Goal: Information Seeking & Learning: Learn about a topic

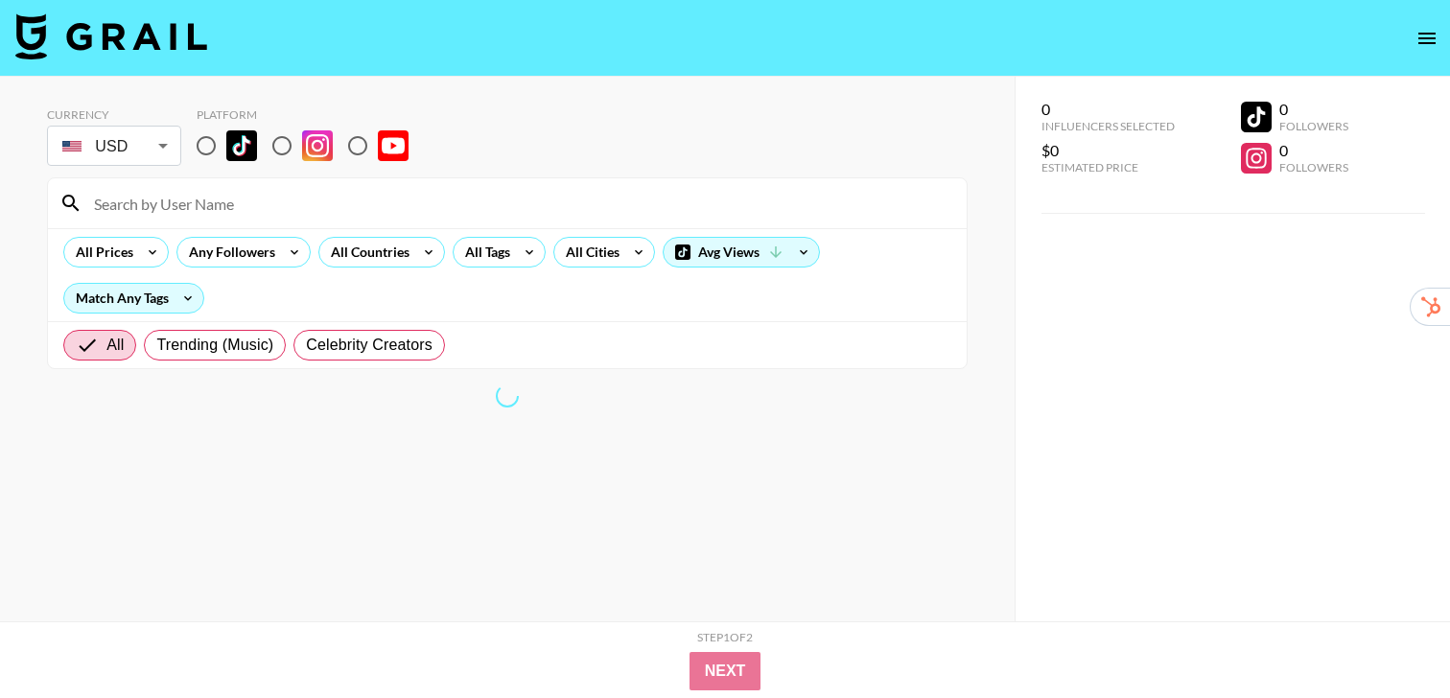
click at [206, 146] on input "radio" at bounding box center [206, 146] width 40 height 40
radio input "true"
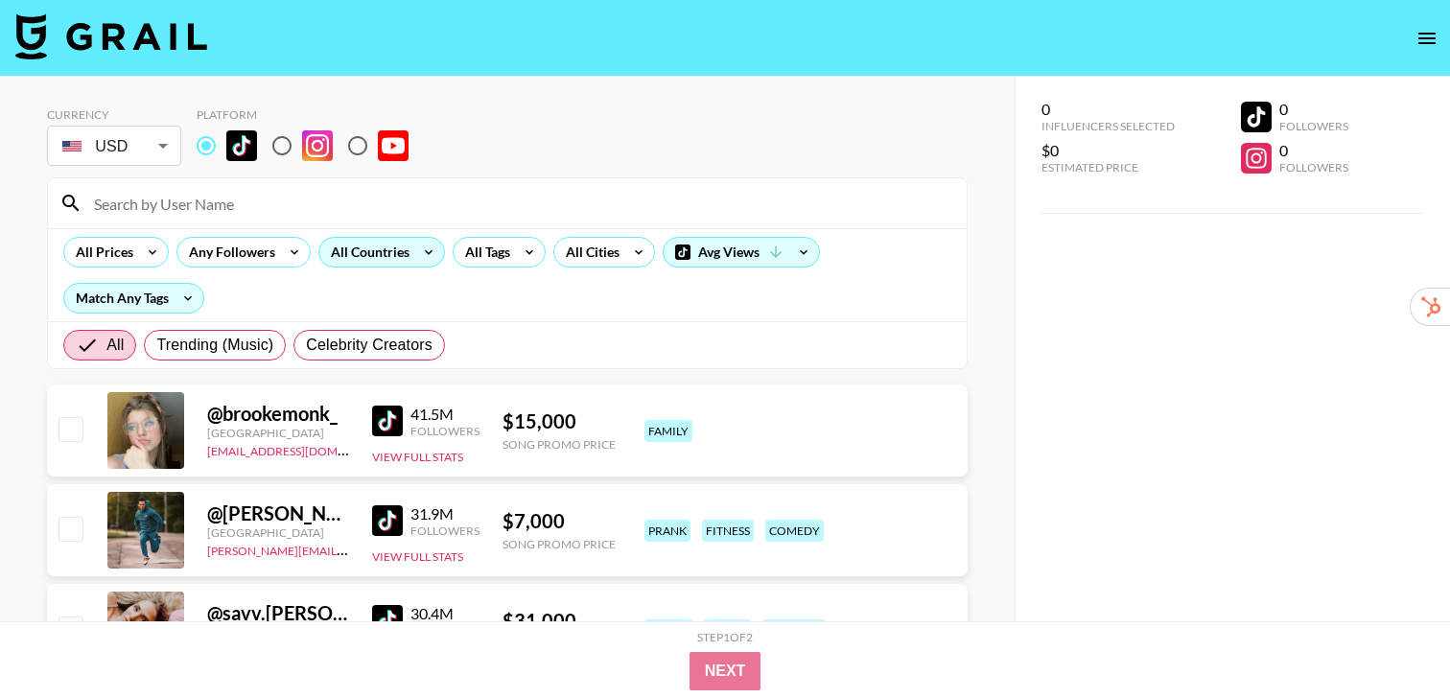
click at [372, 252] on div "All Countries" at bounding box center [366, 252] width 94 height 29
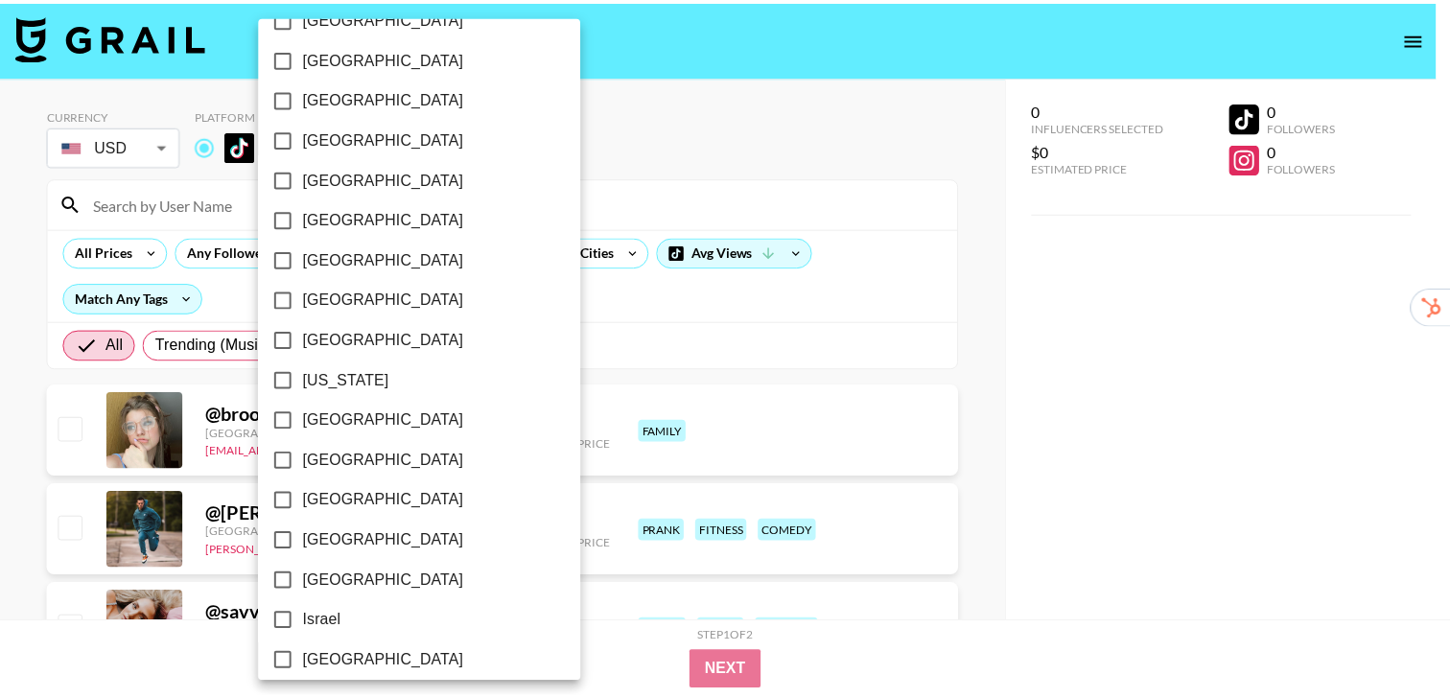
scroll to position [1539, 0]
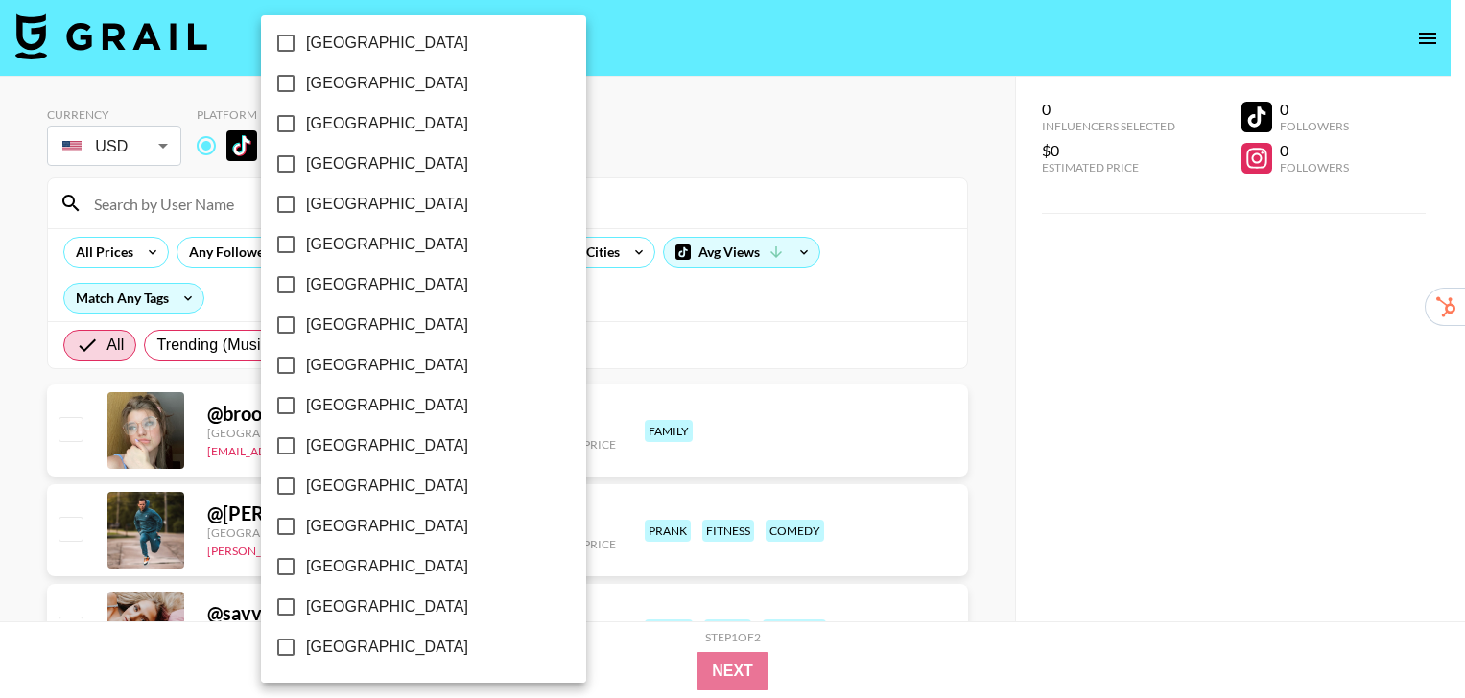
click at [364, 563] on span "[GEOGRAPHIC_DATA]" at bounding box center [387, 566] width 162 height 23
click at [306, 563] on input "[GEOGRAPHIC_DATA]" at bounding box center [286, 567] width 40 height 40
checkbox input "true"
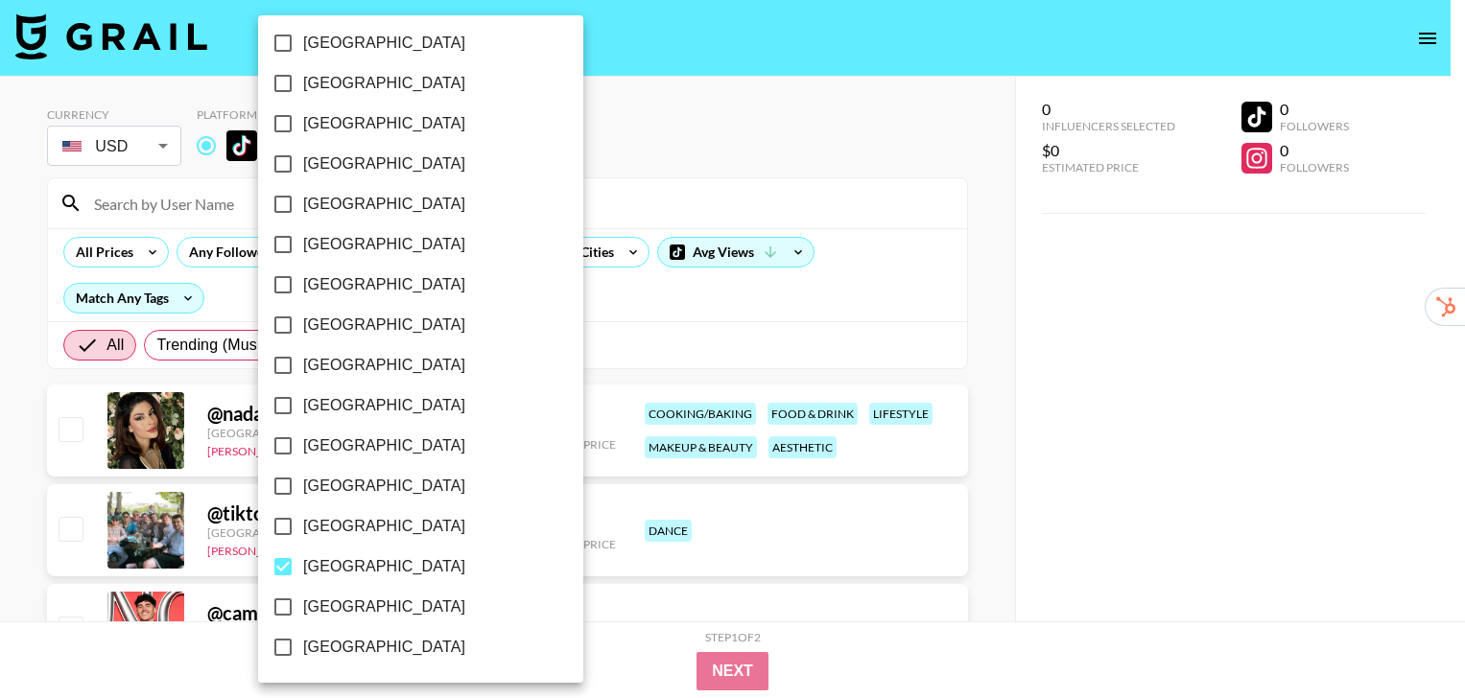
click at [1004, 351] on div at bounding box center [732, 349] width 1465 height 698
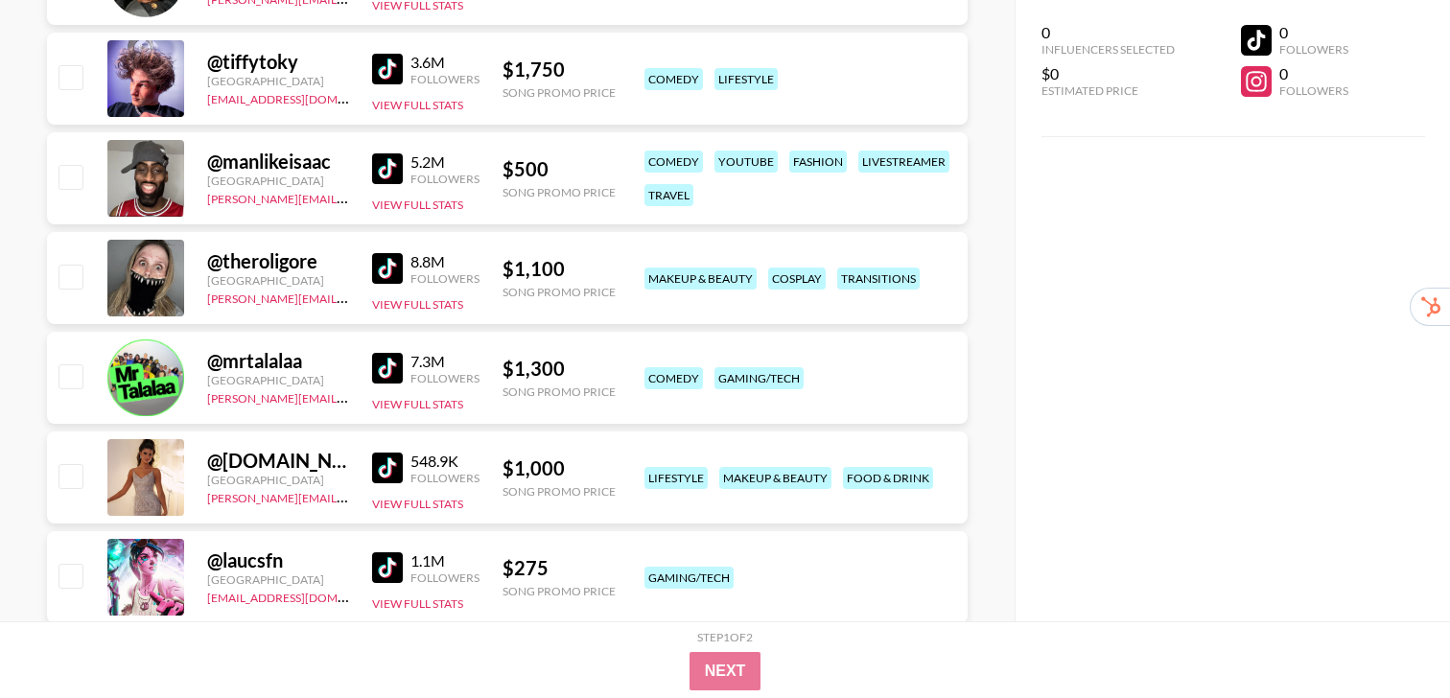
scroll to position [756, 0]
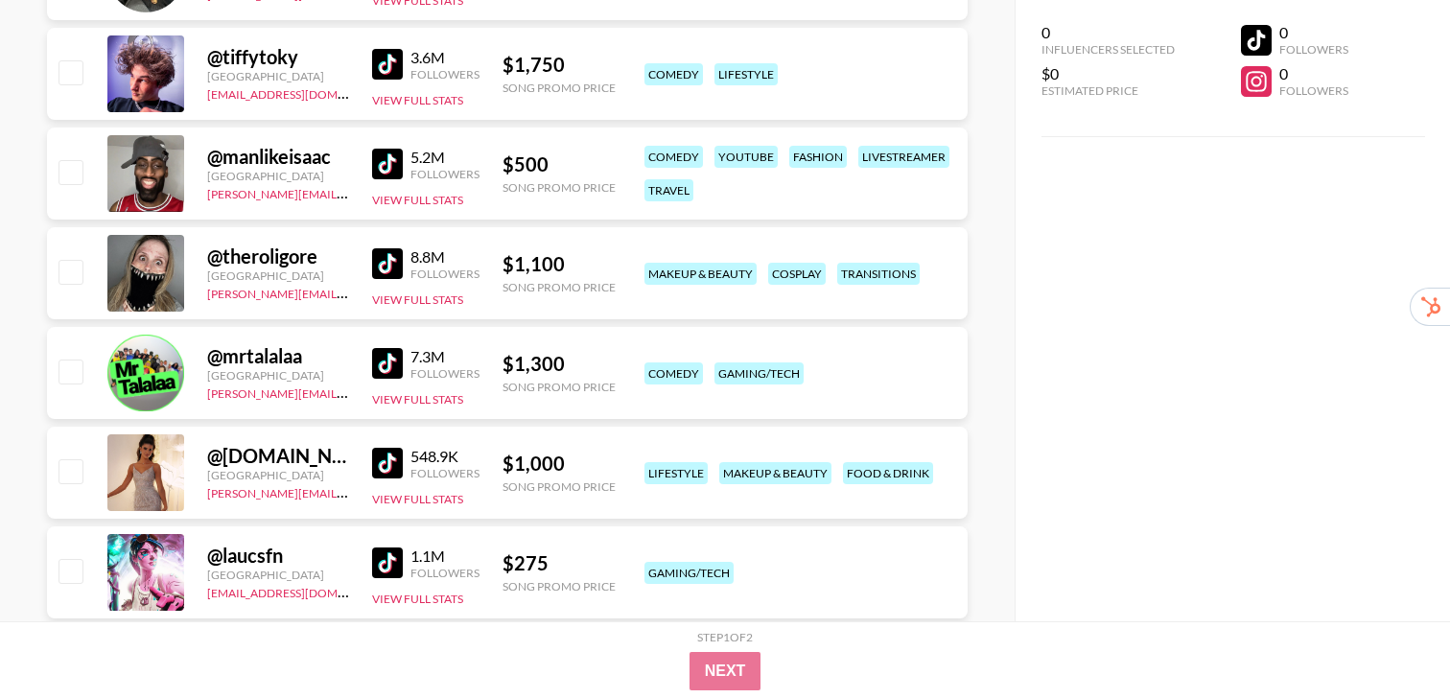
click at [385, 463] on img at bounding box center [387, 463] width 31 height 31
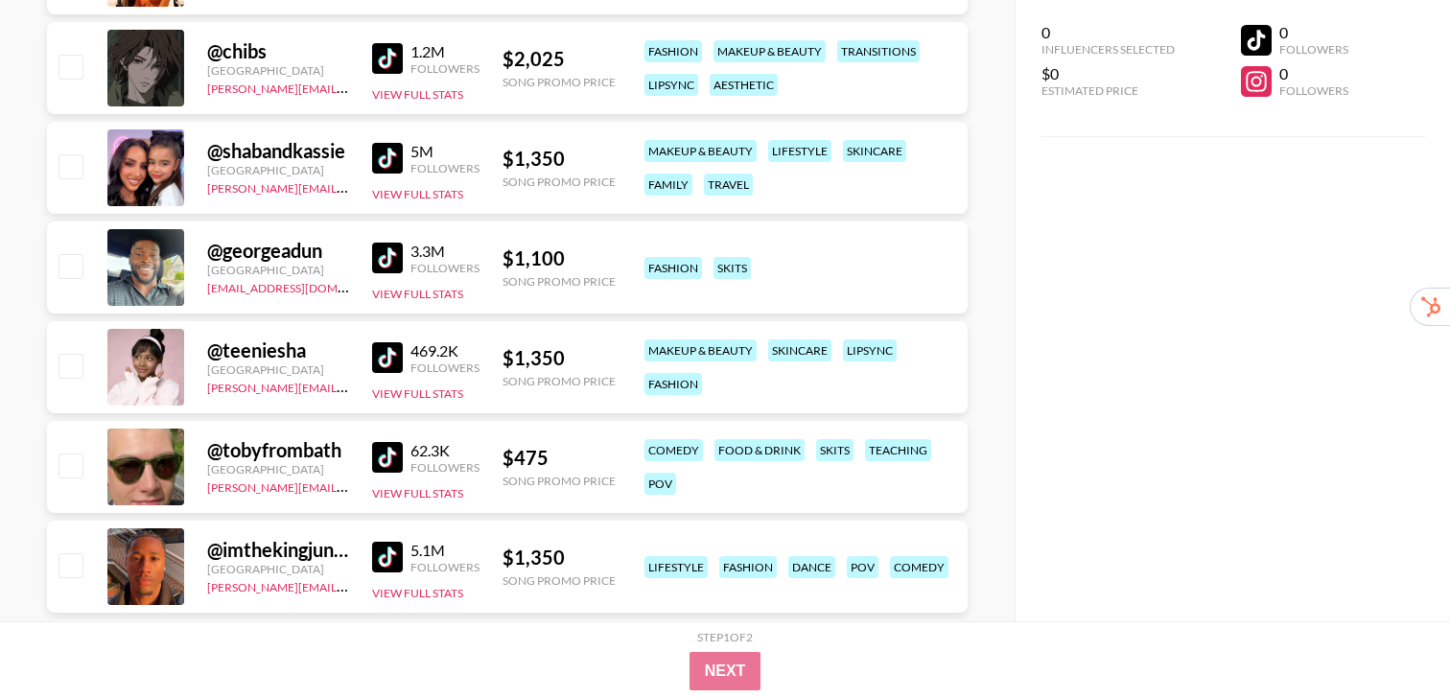
scroll to position [2957, 0]
click at [372, 366] on img at bounding box center [387, 356] width 31 height 31
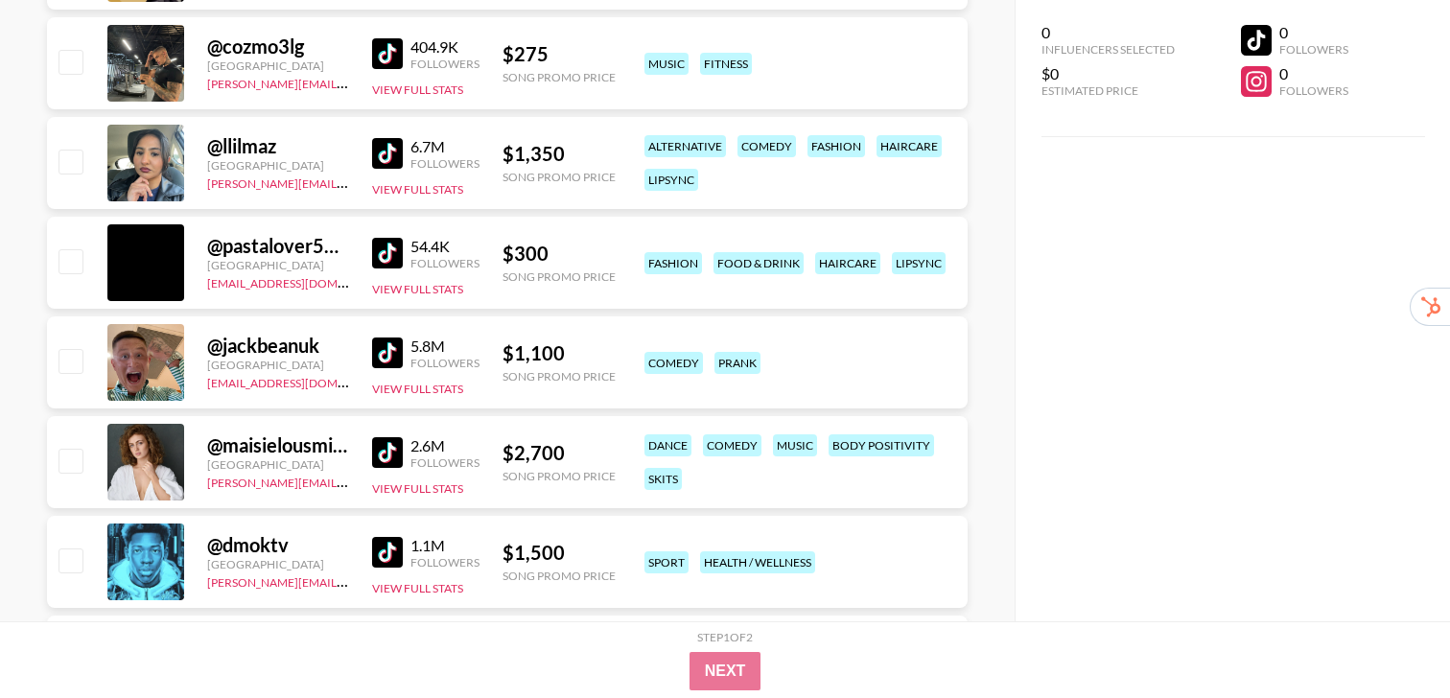
scroll to position [3969, 0]
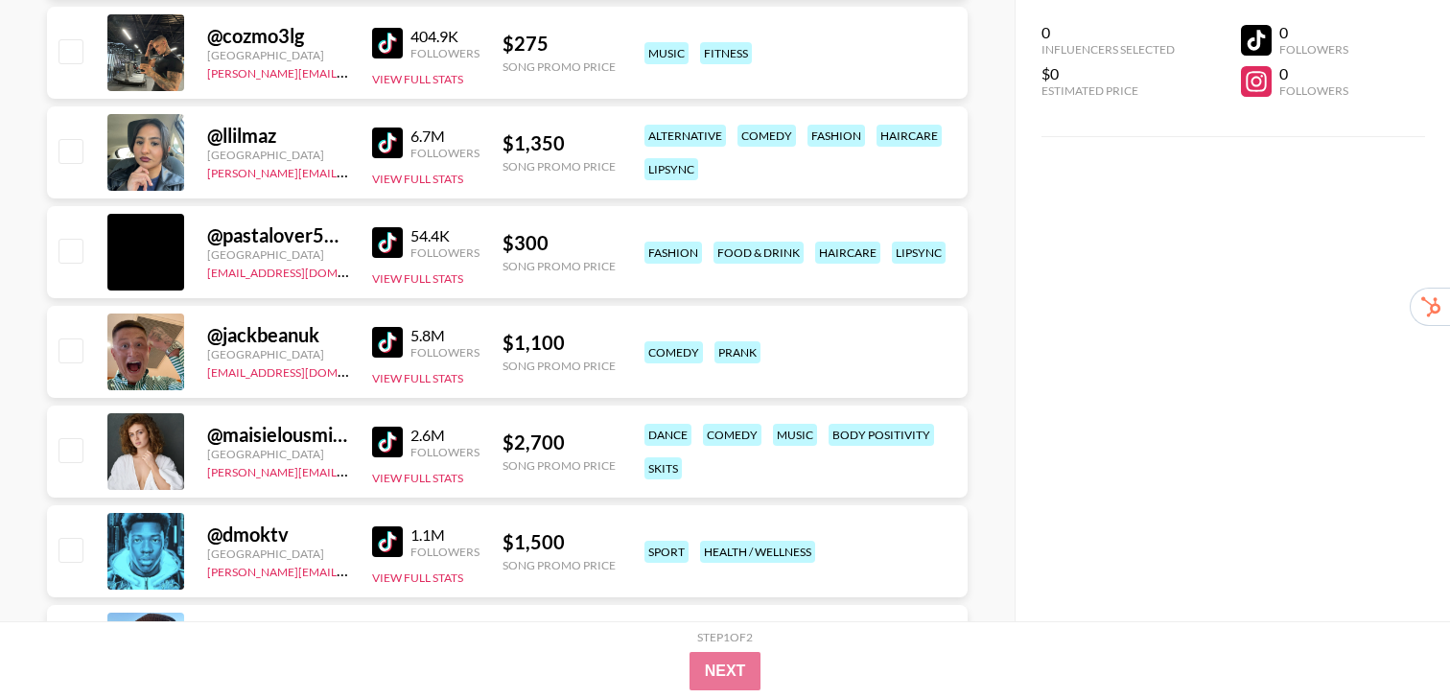
click at [364, 446] on div "@ maisielousmith [GEOGRAPHIC_DATA] [PERSON_NAME][EMAIL_ADDRESS][DOMAIN_NAME] 2.…" at bounding box center [507, 452] width 921 height 92
click at [381, 440] on img at bounding box center [387, 442] width 31 height 31
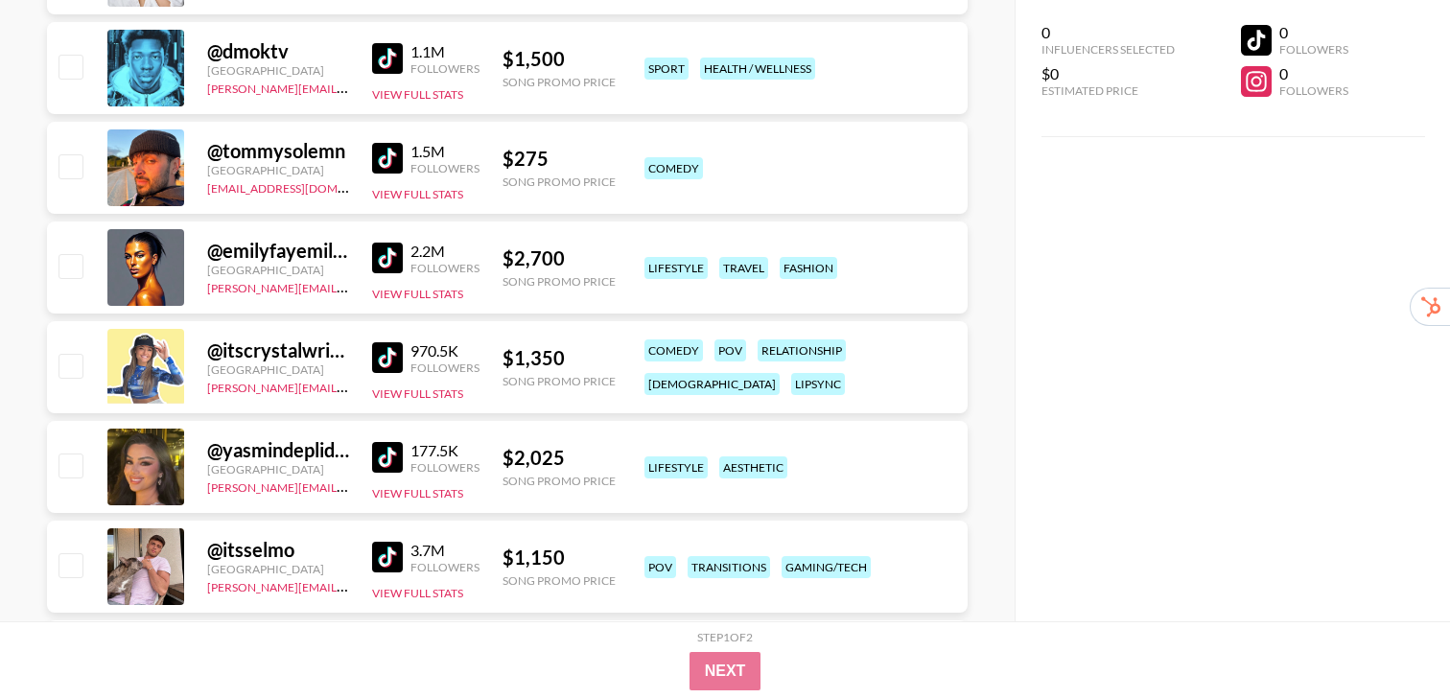
scroll to position [4453, 0]
click at [375, 450] on img at bounding box center [387, 456] width 31 height 31
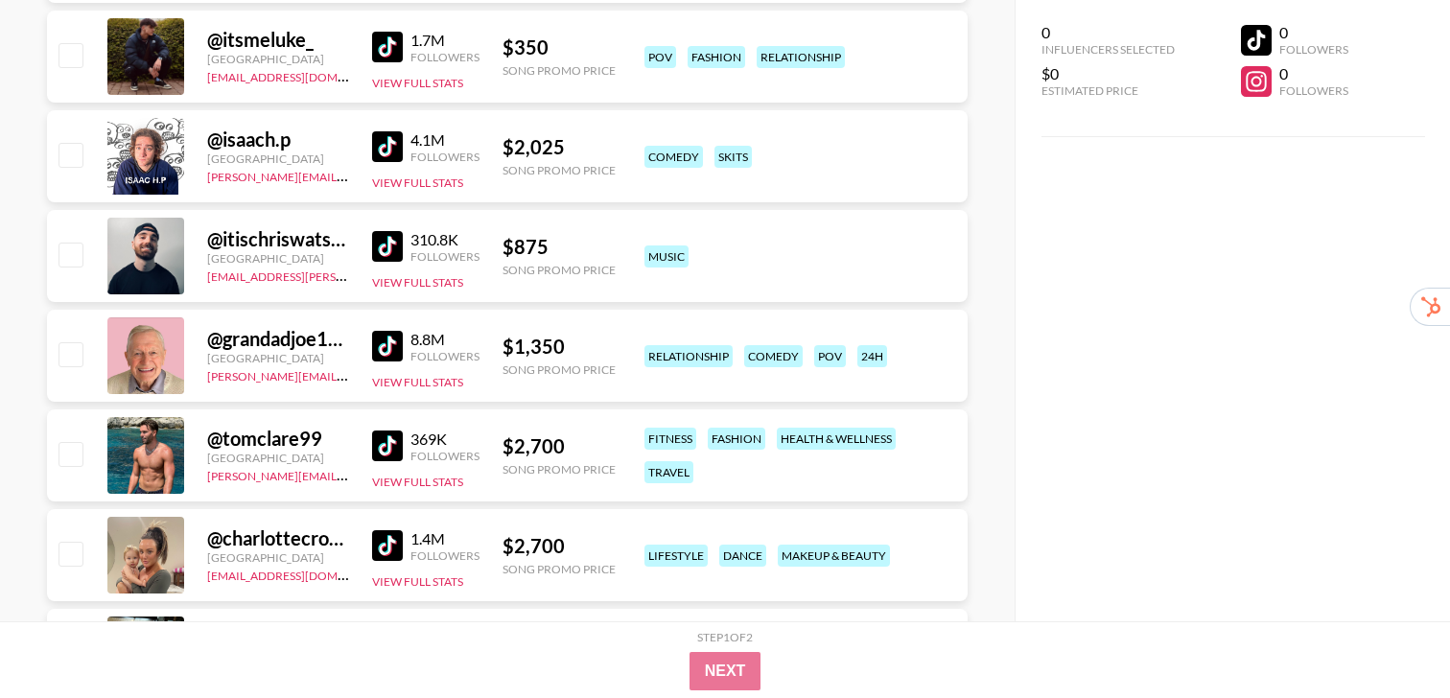
scroll to position [6571, 0]
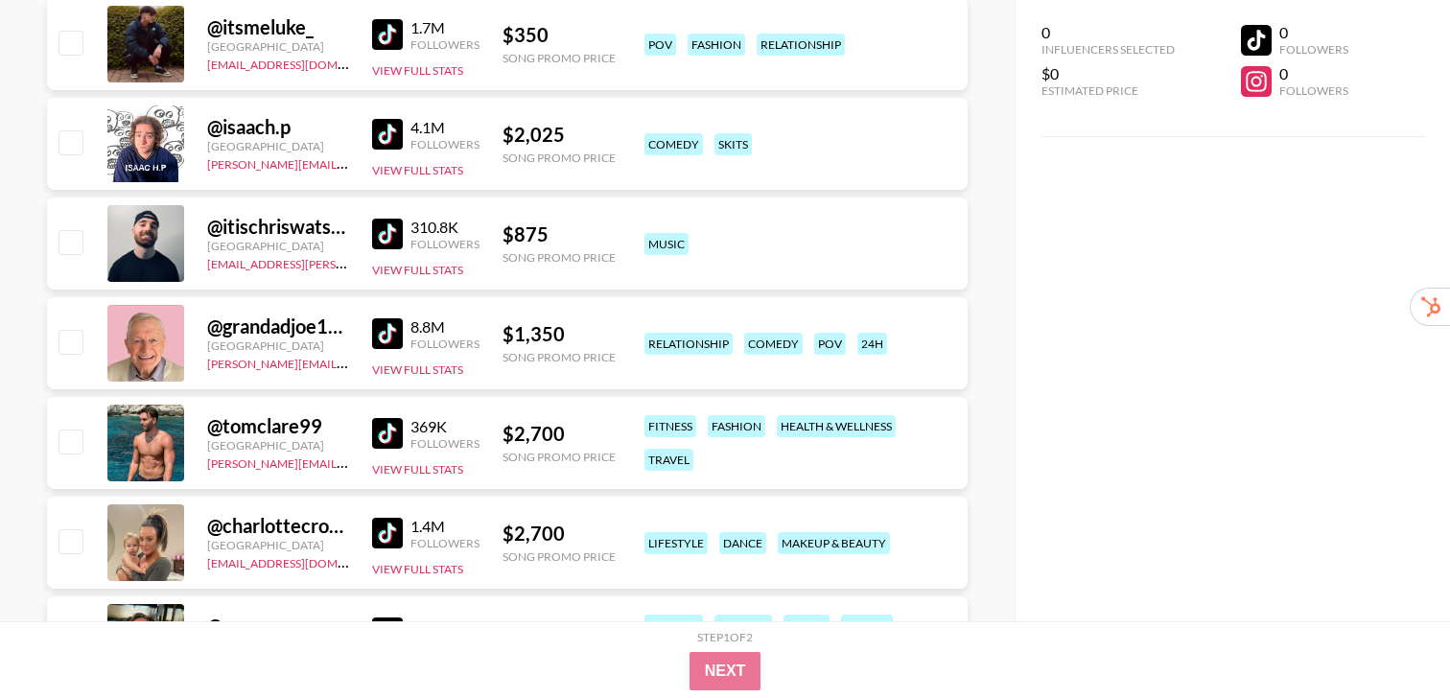
click at [388, 332] on img at bounding box center [387, 333] width 31 height 31
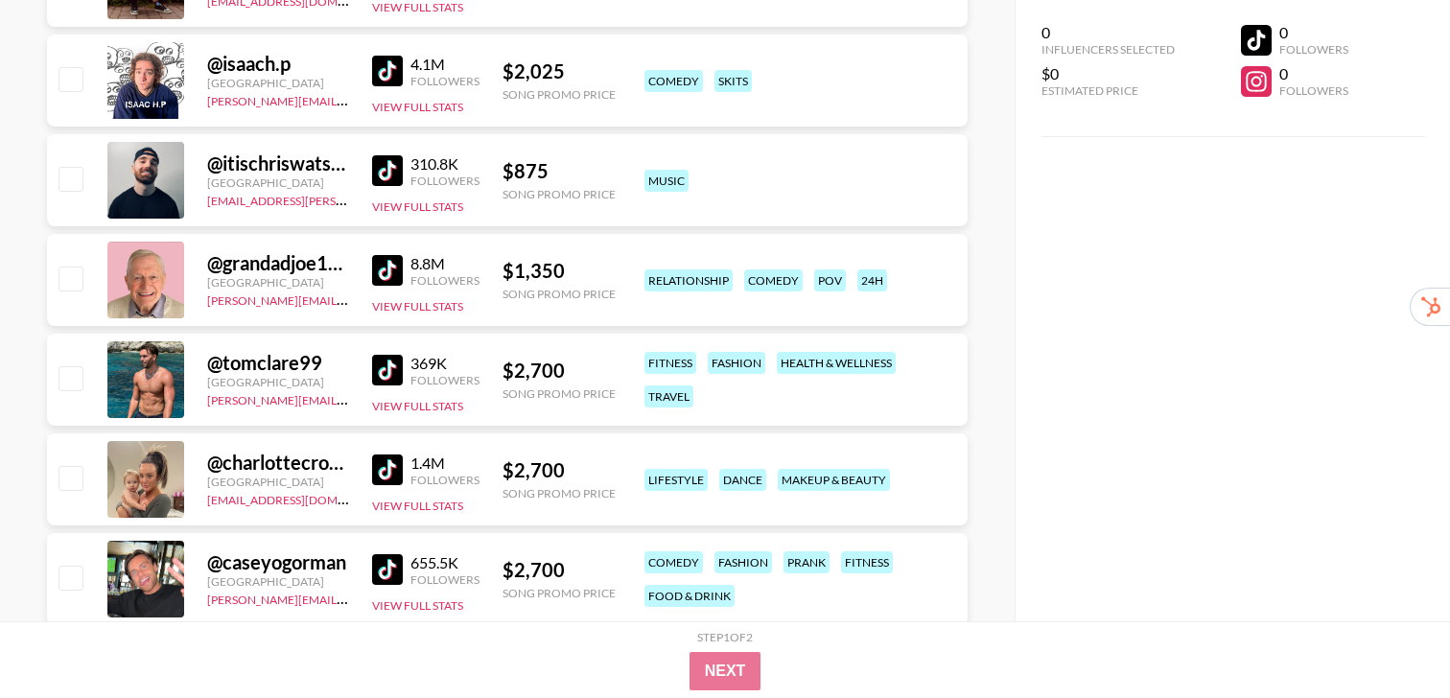
scroll to position [6689, 0]
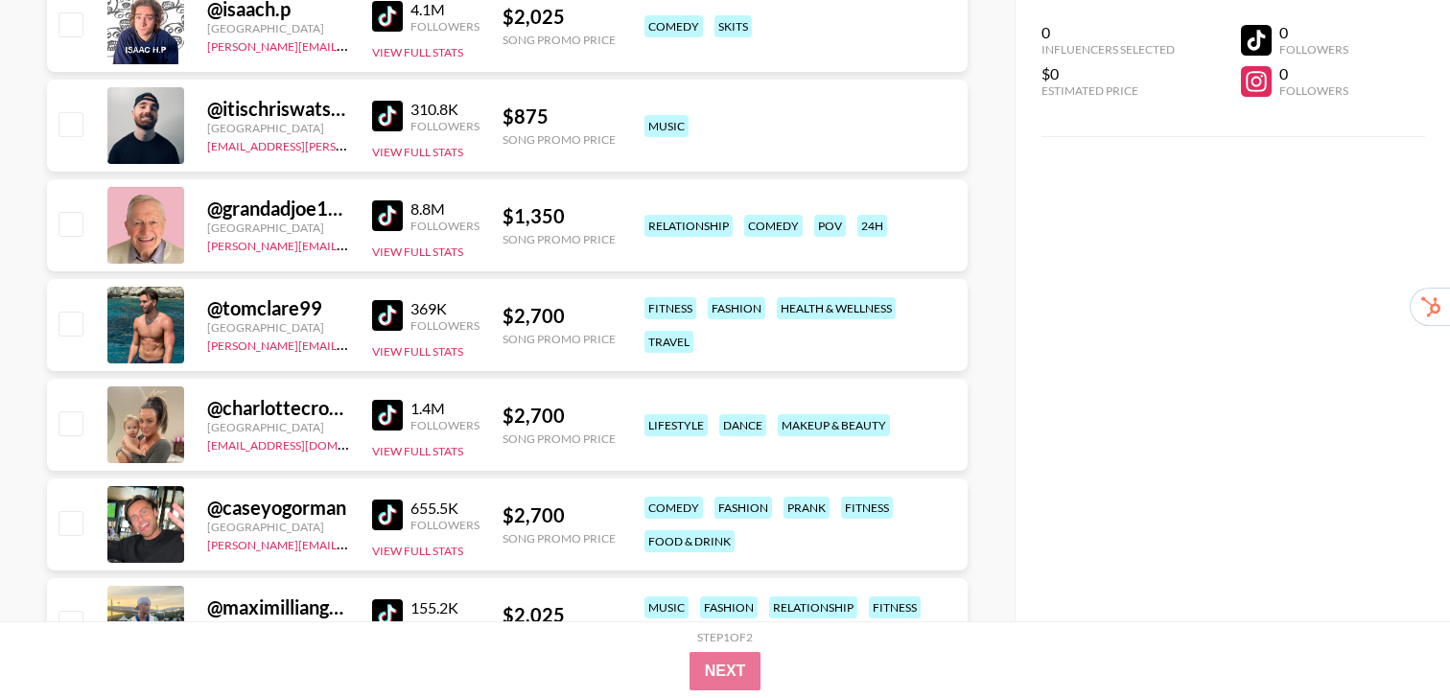
click at [384, 418] on img at bounding box center [387, 415] width 31 height 31
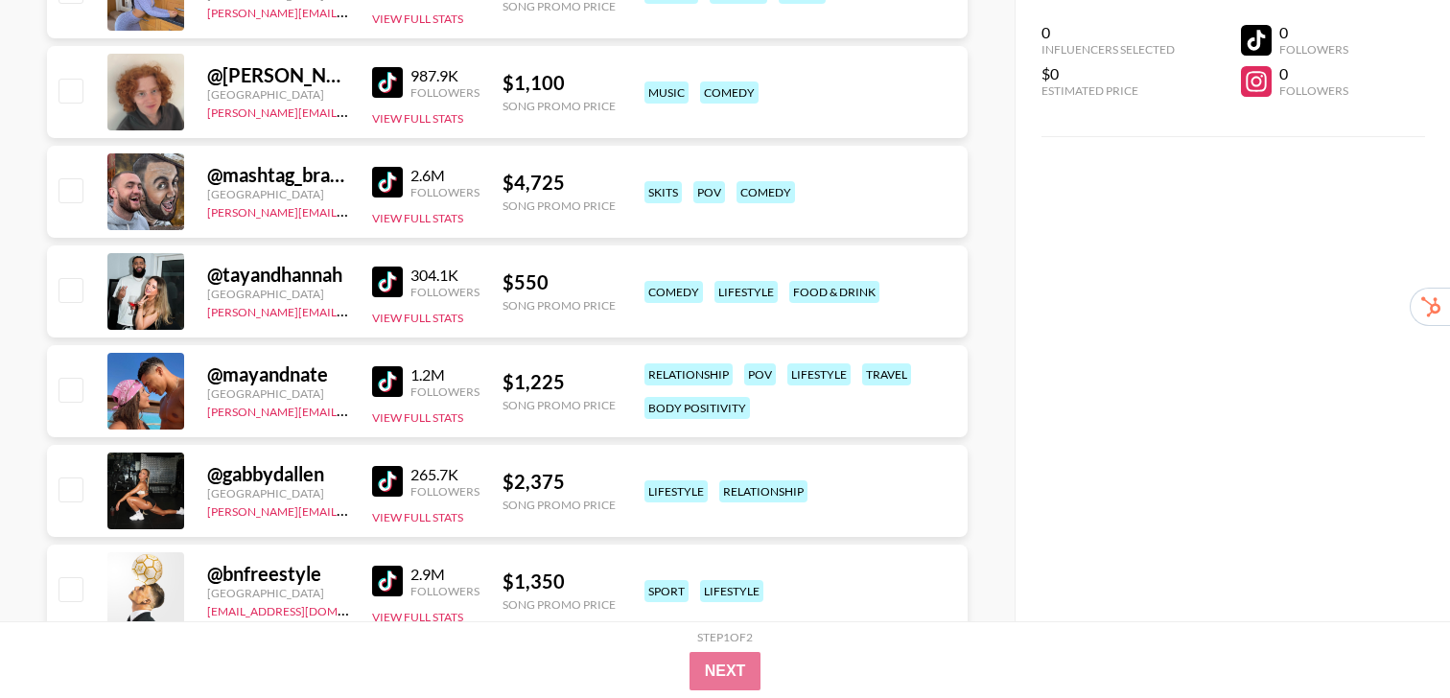
scroll to position [7484, 0]
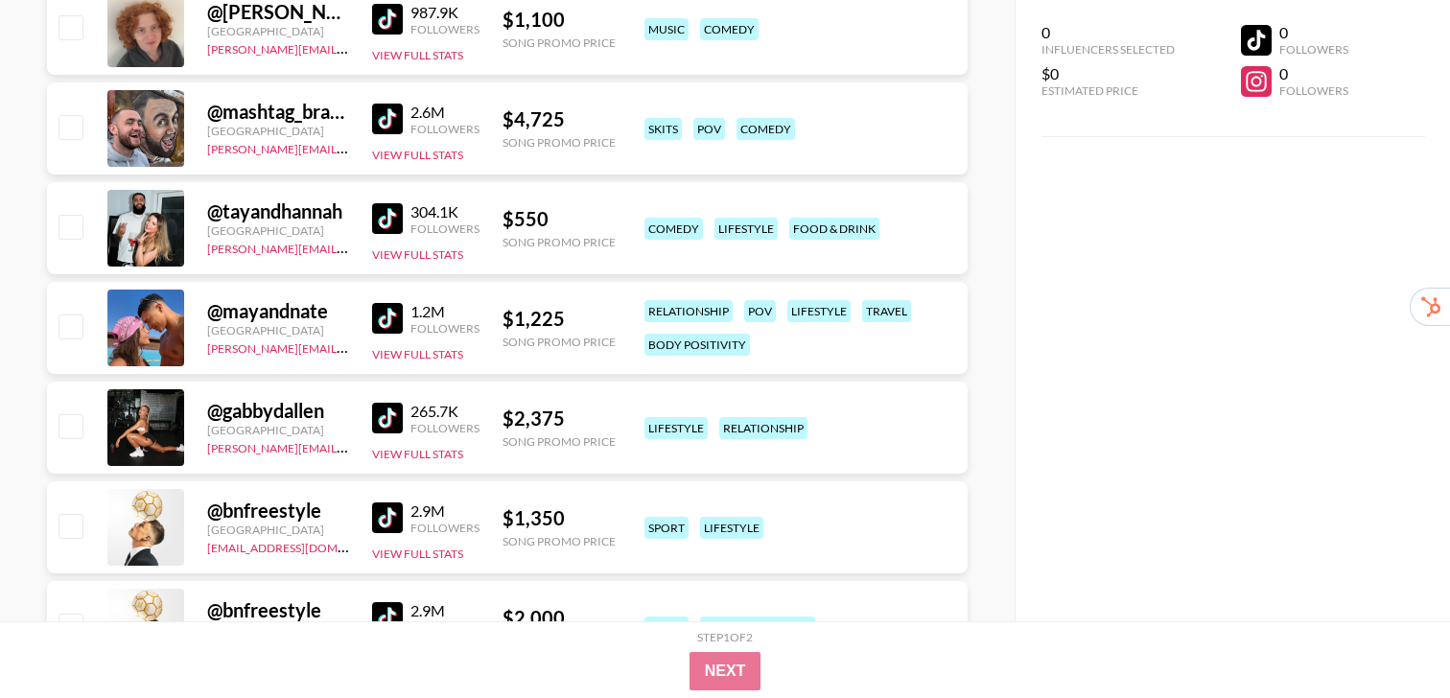
click at [397, 425] on img at bounding box center [387, 418] width 31 height 31
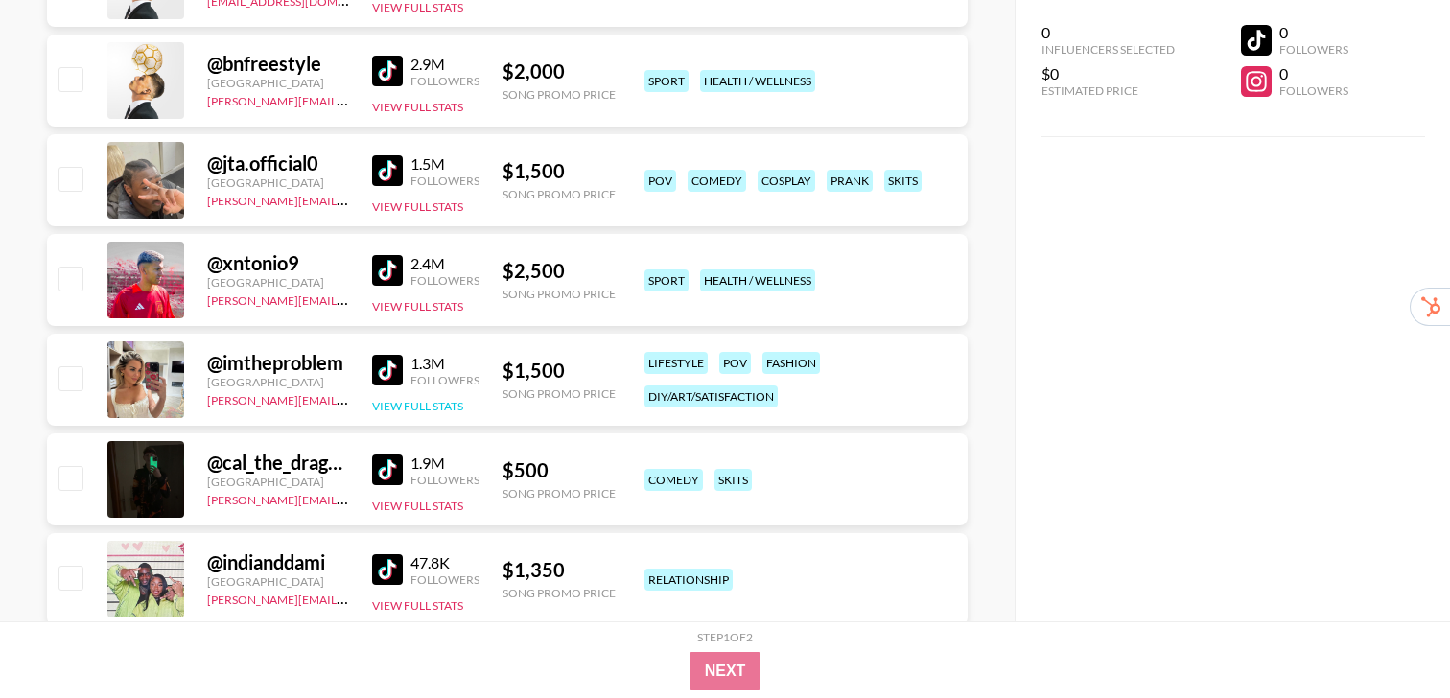
scroll to position [8066, 0]
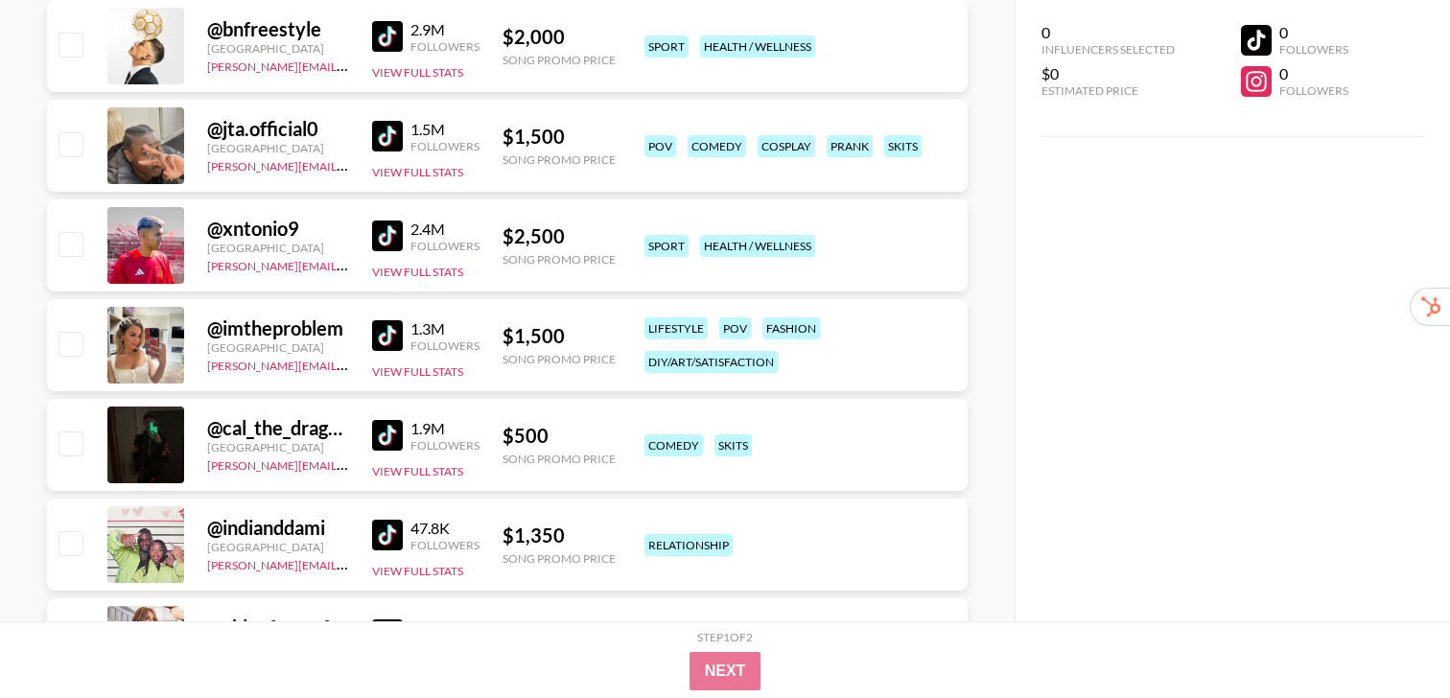
click at [375, 322] on img at bounding box center [387, 335] width 31 height 31
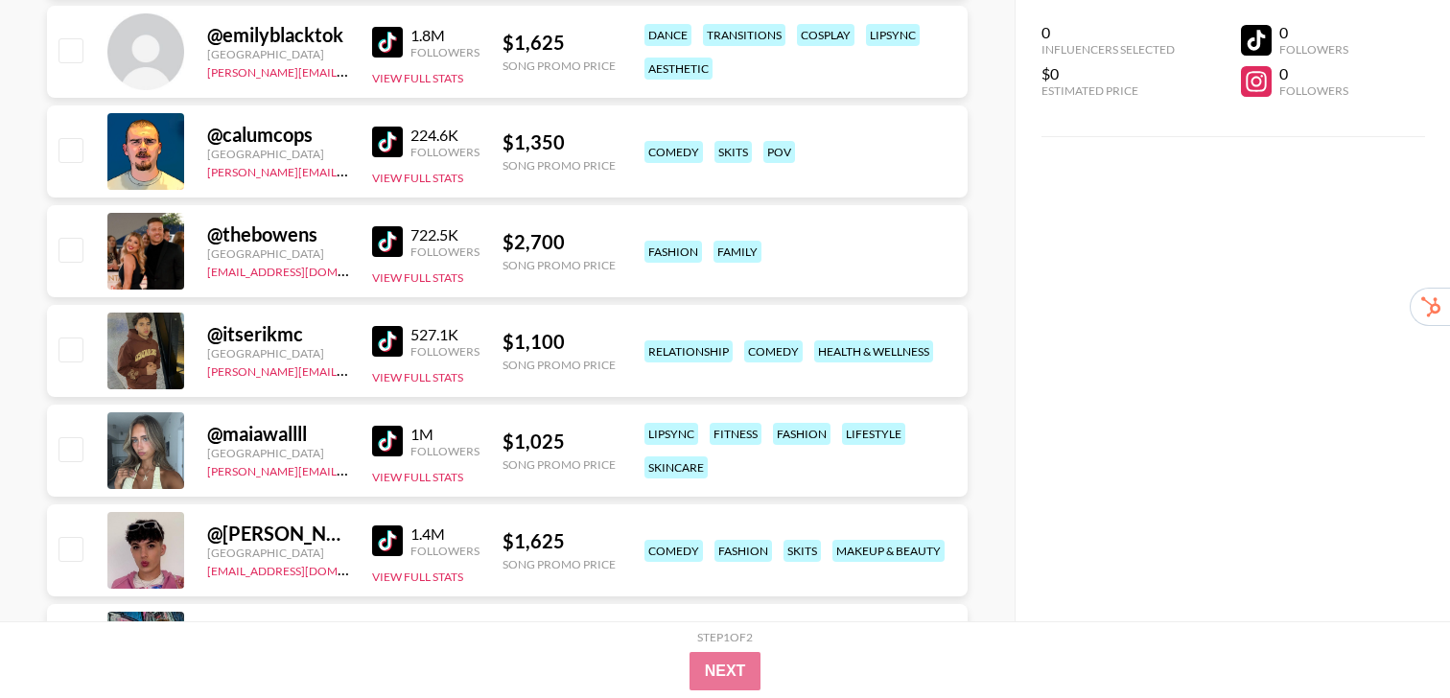
scroll to position [10657, 0]
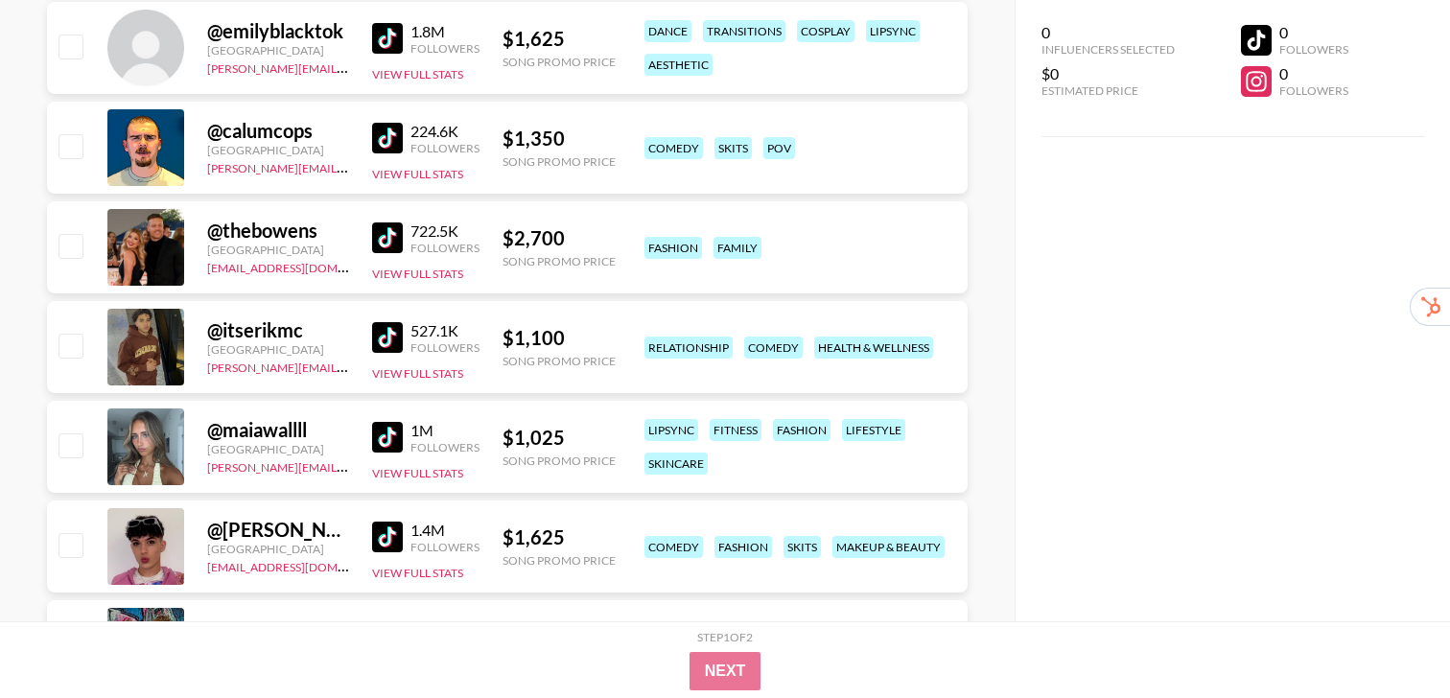
click at [382, 434] on img at bounding box center [387, 437] width 31 height 31
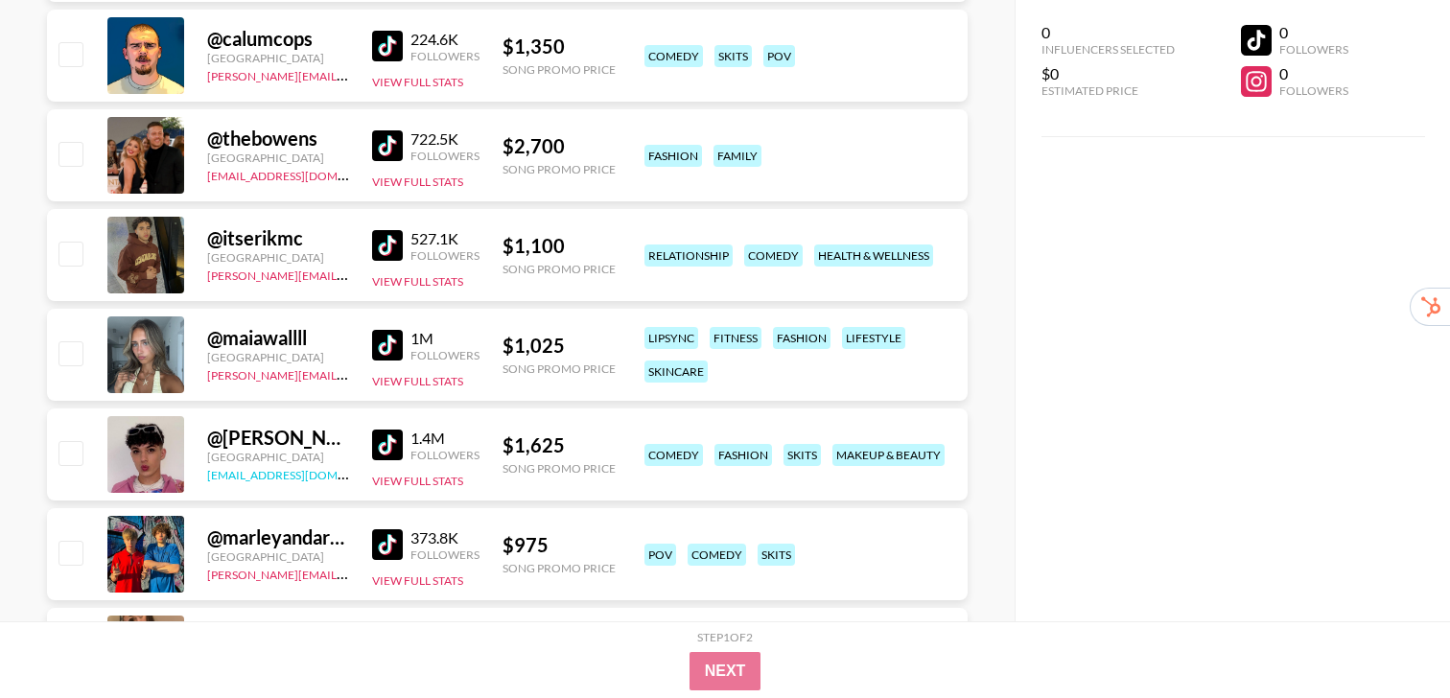
scroll to position [10800, 0]
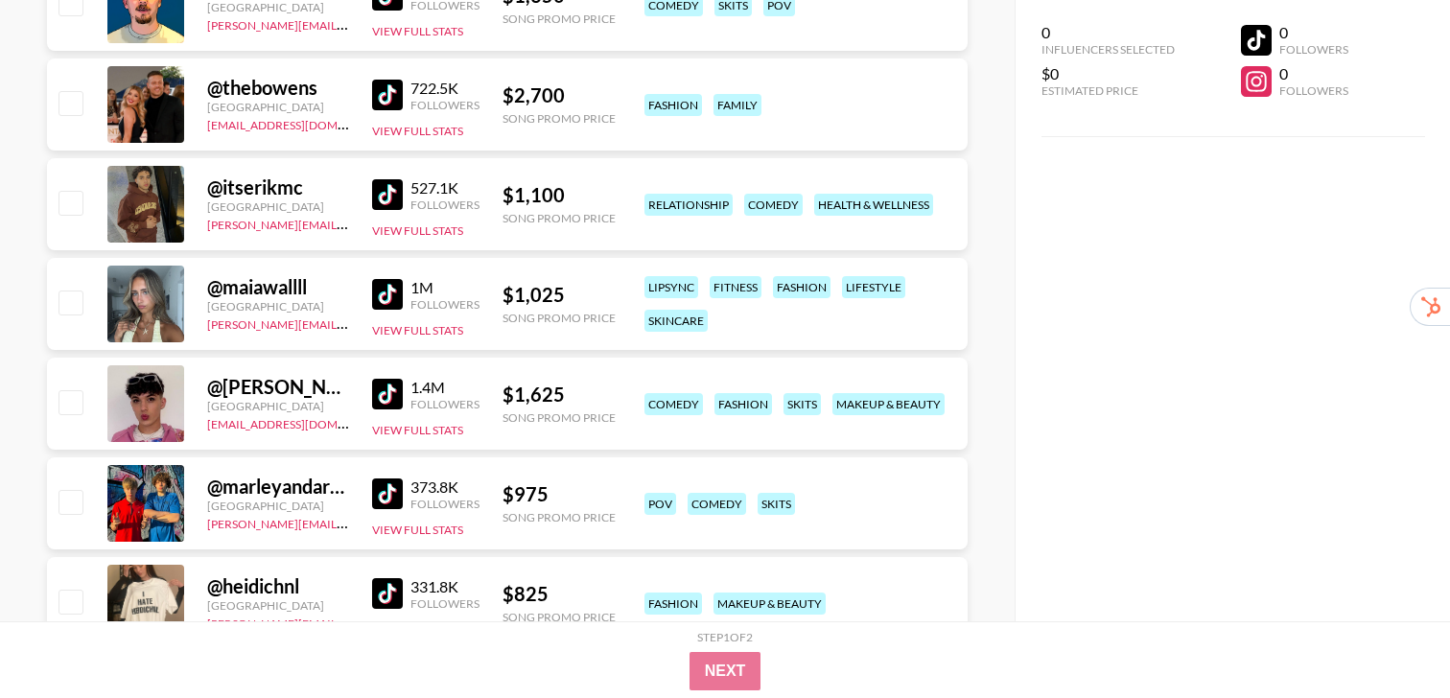
click at [393, 396] on img at bounding box center [387, 394] width 31 height 31
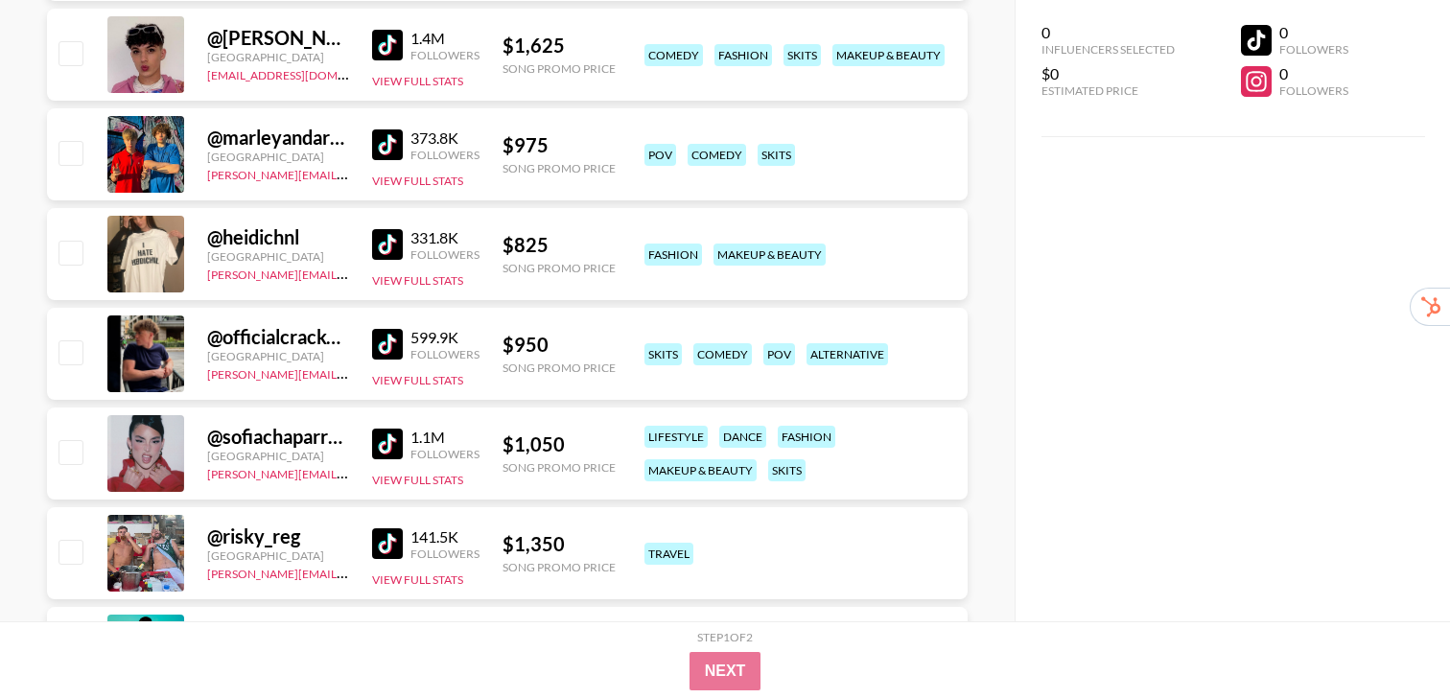
scroll to position [11526, 0]
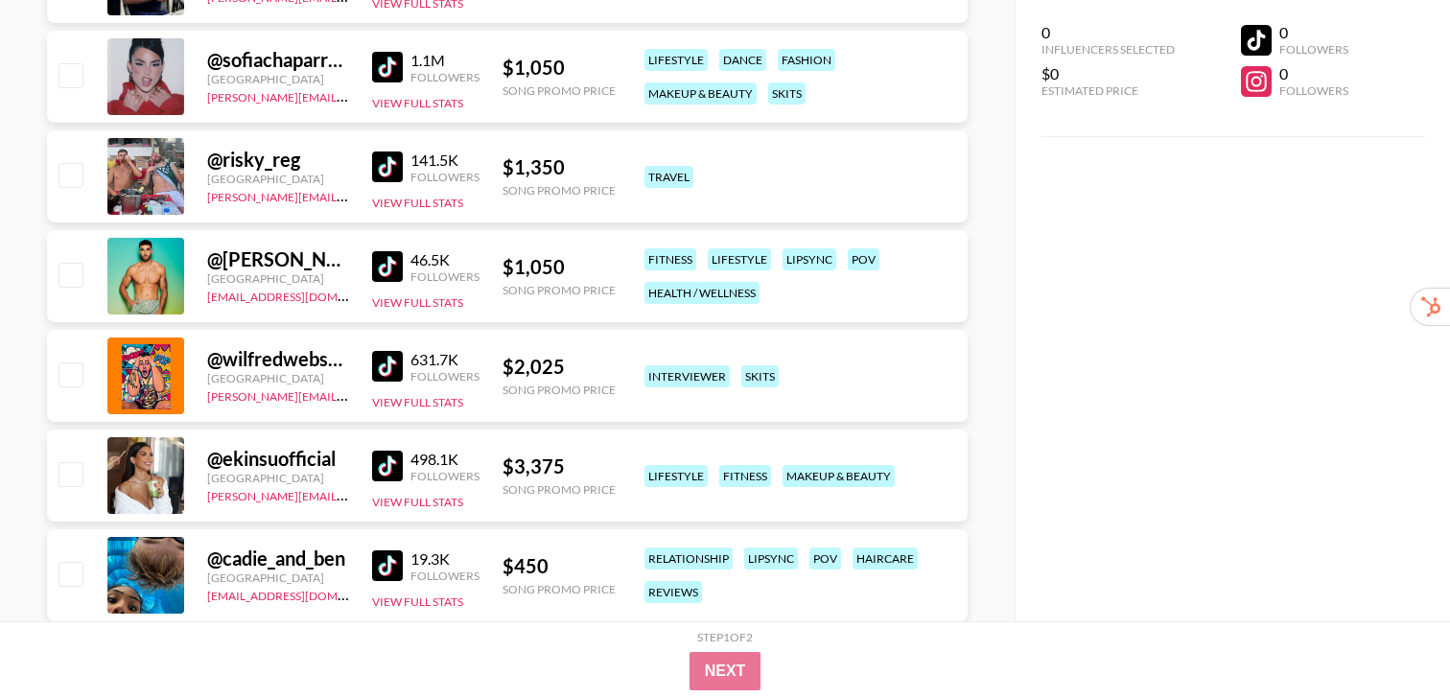
click at [392, 63] on img at bounding box center [387, 67] width 31 height 31
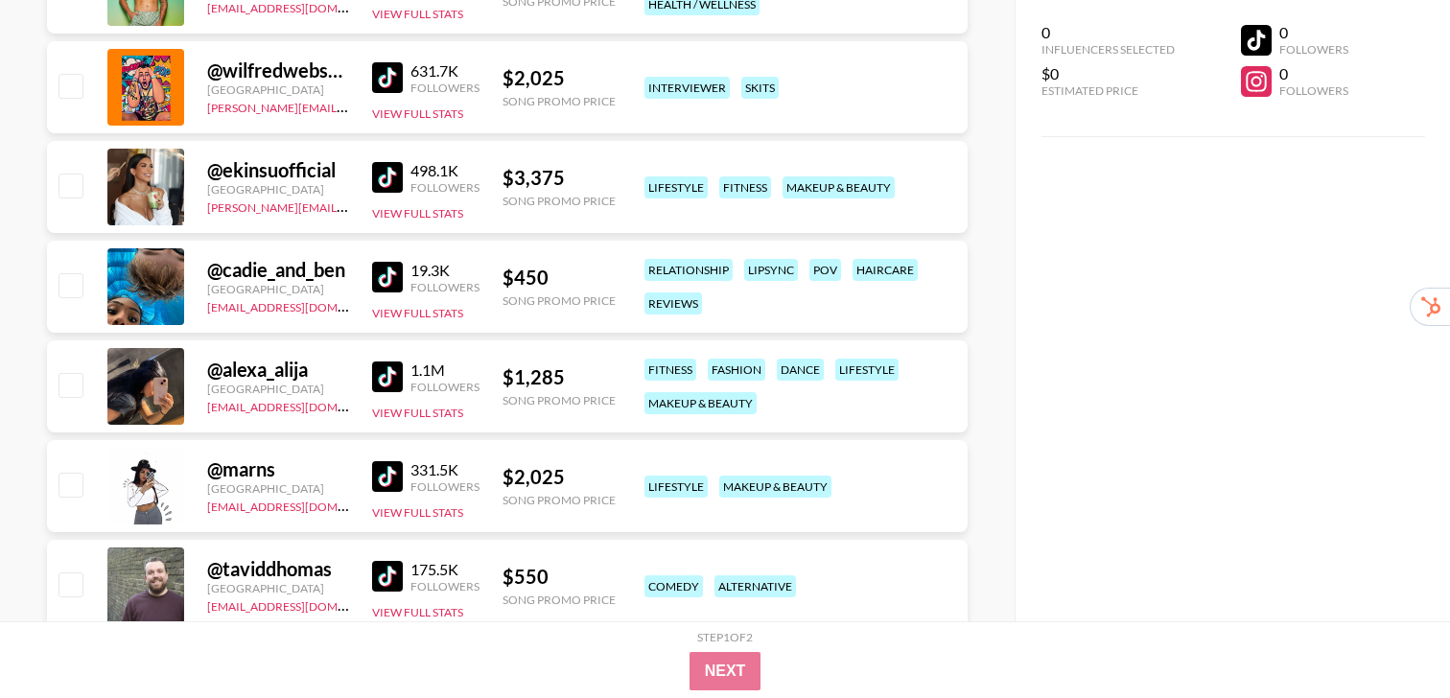
scroll to position [11837, 0]
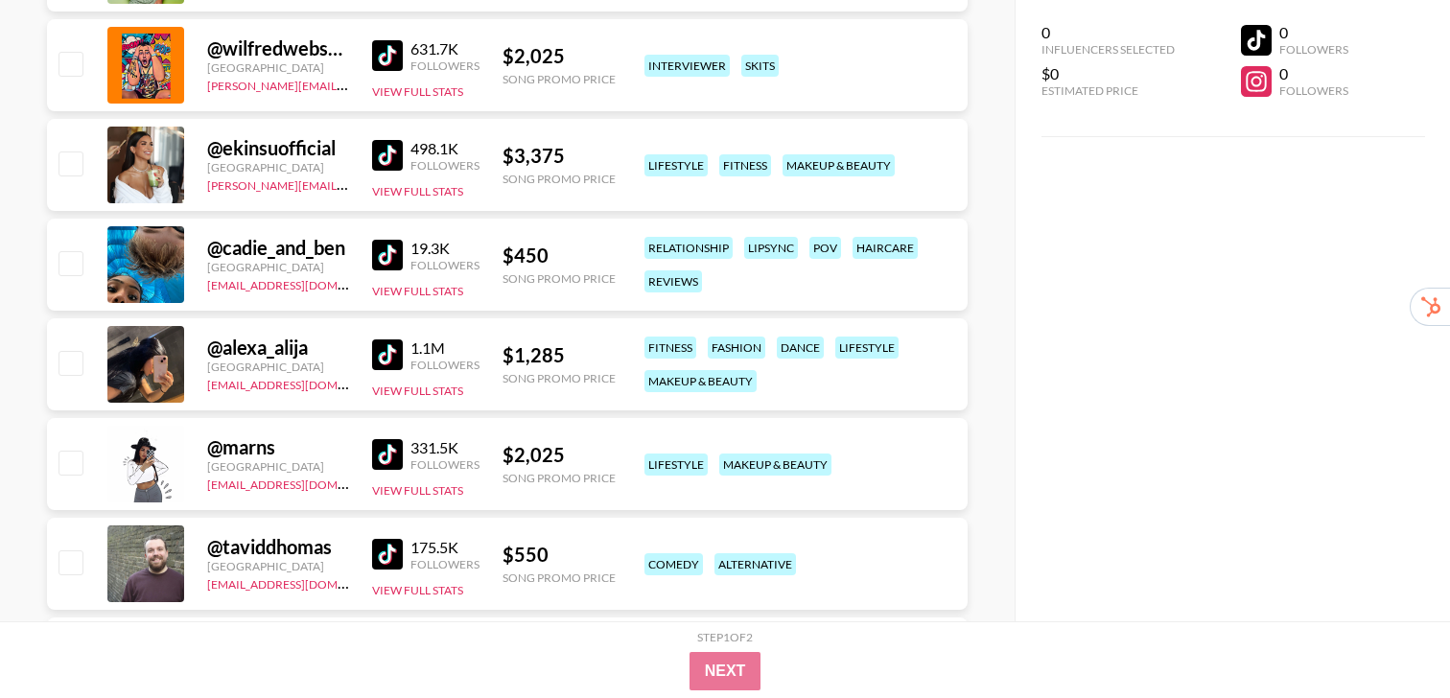
click at [385, 351] on img at bounding box center [387, 355] width 31 height 31
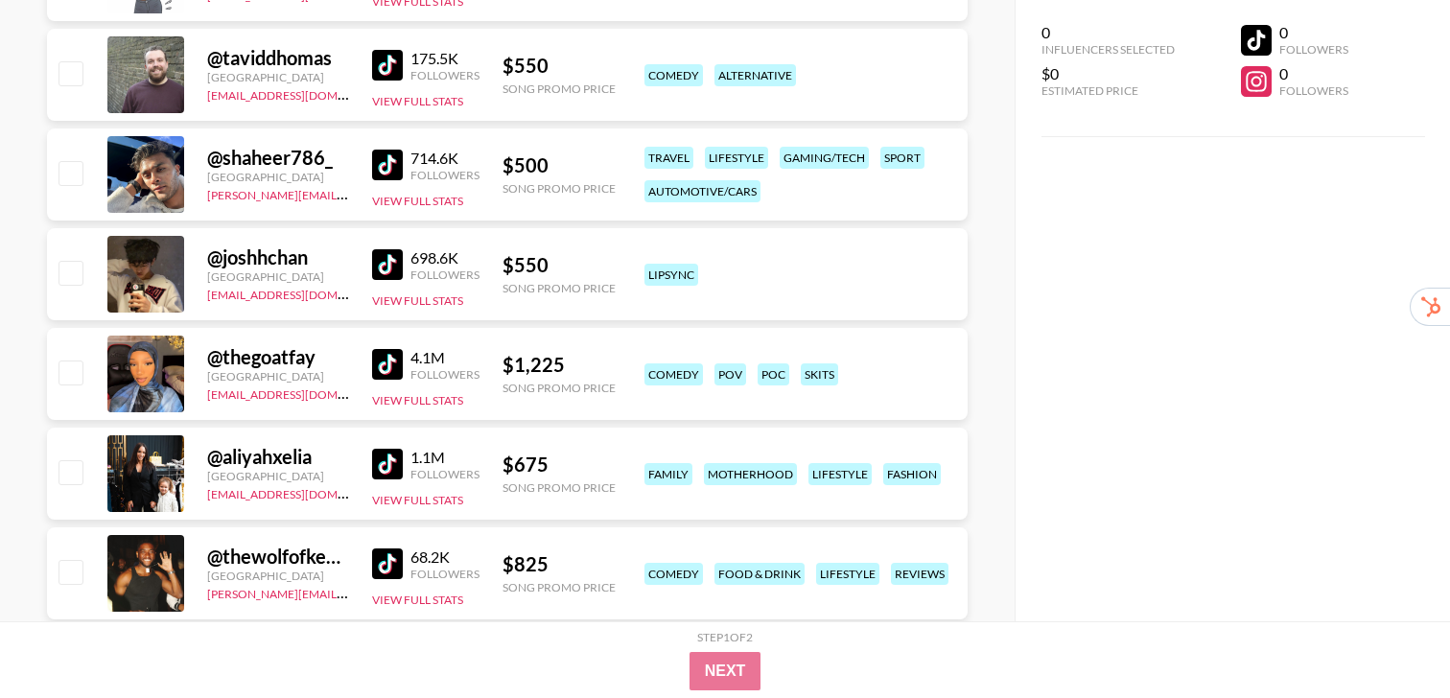
scroll to position [12327, 0]
click at [382, 456] on img at bounding box center [387, 463] width 31 height 31
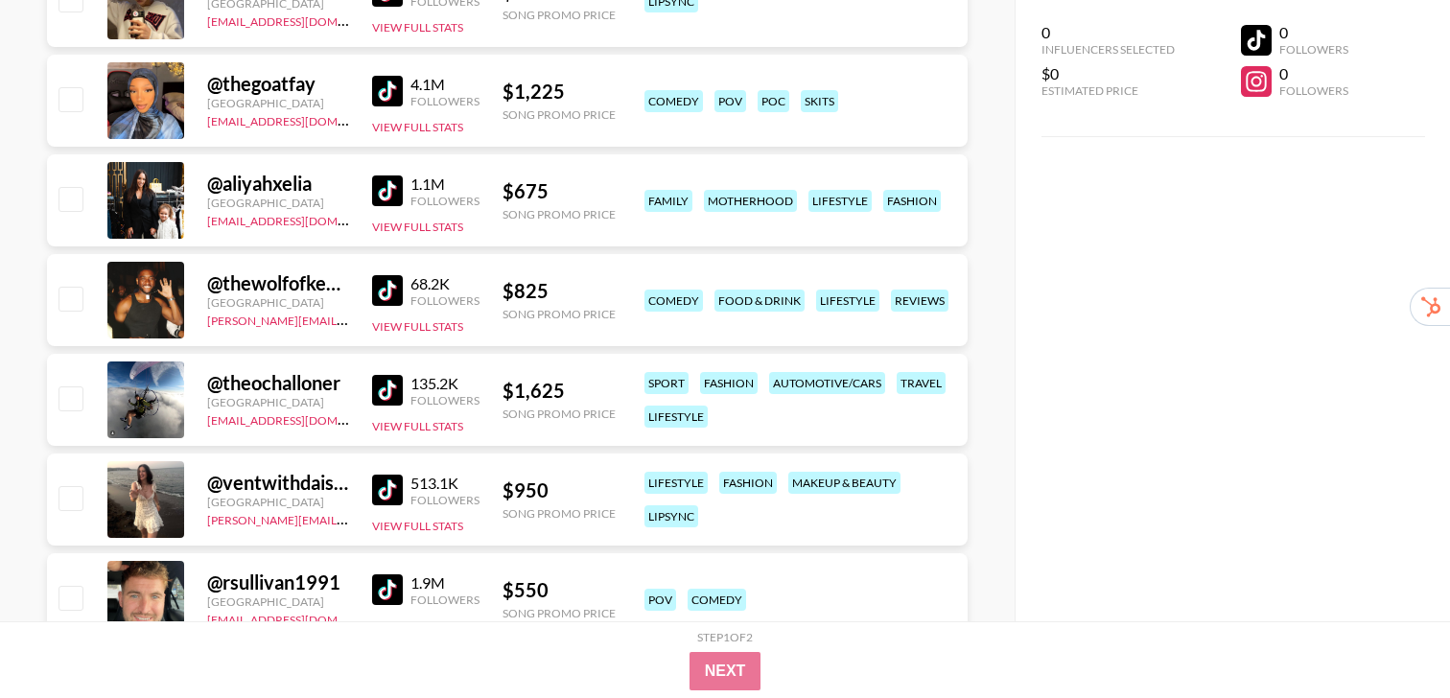
scroll to position [12631, 0]
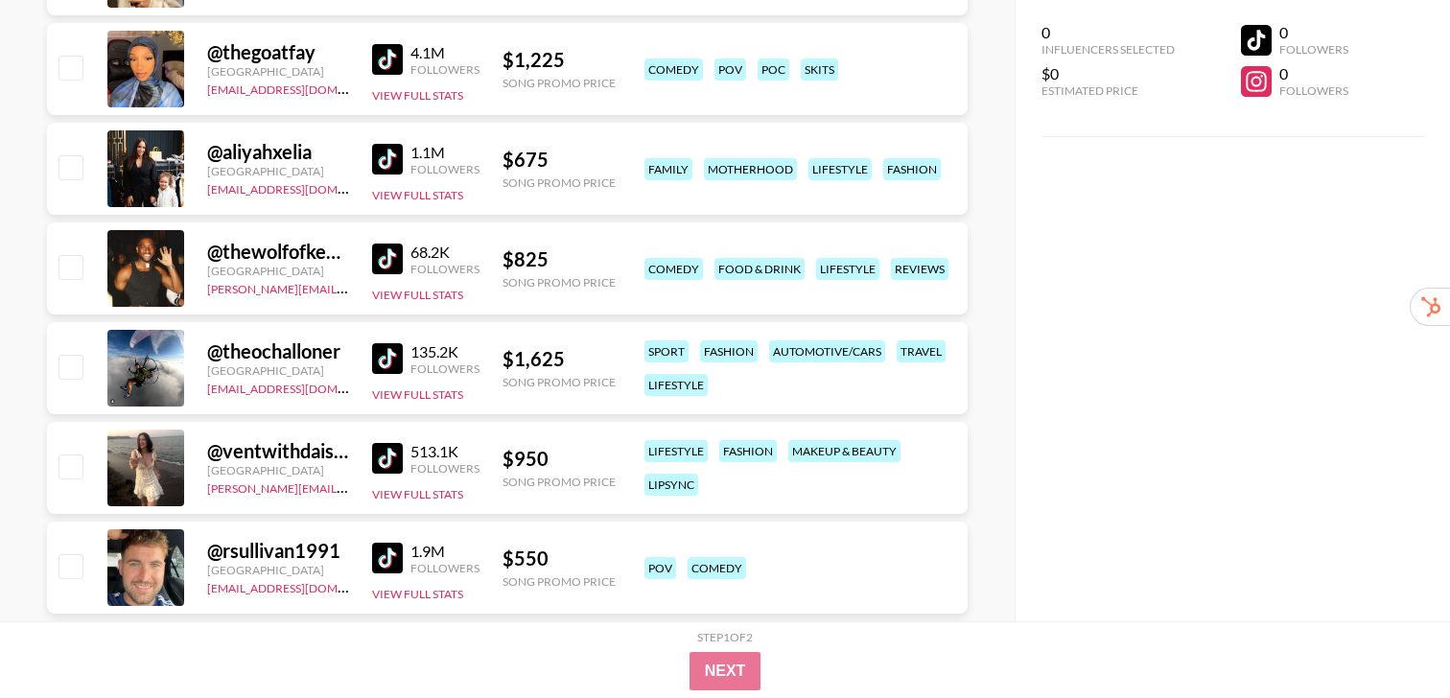
click at [384, 468] on img at bounding box center [387, 458] width 31 height 31
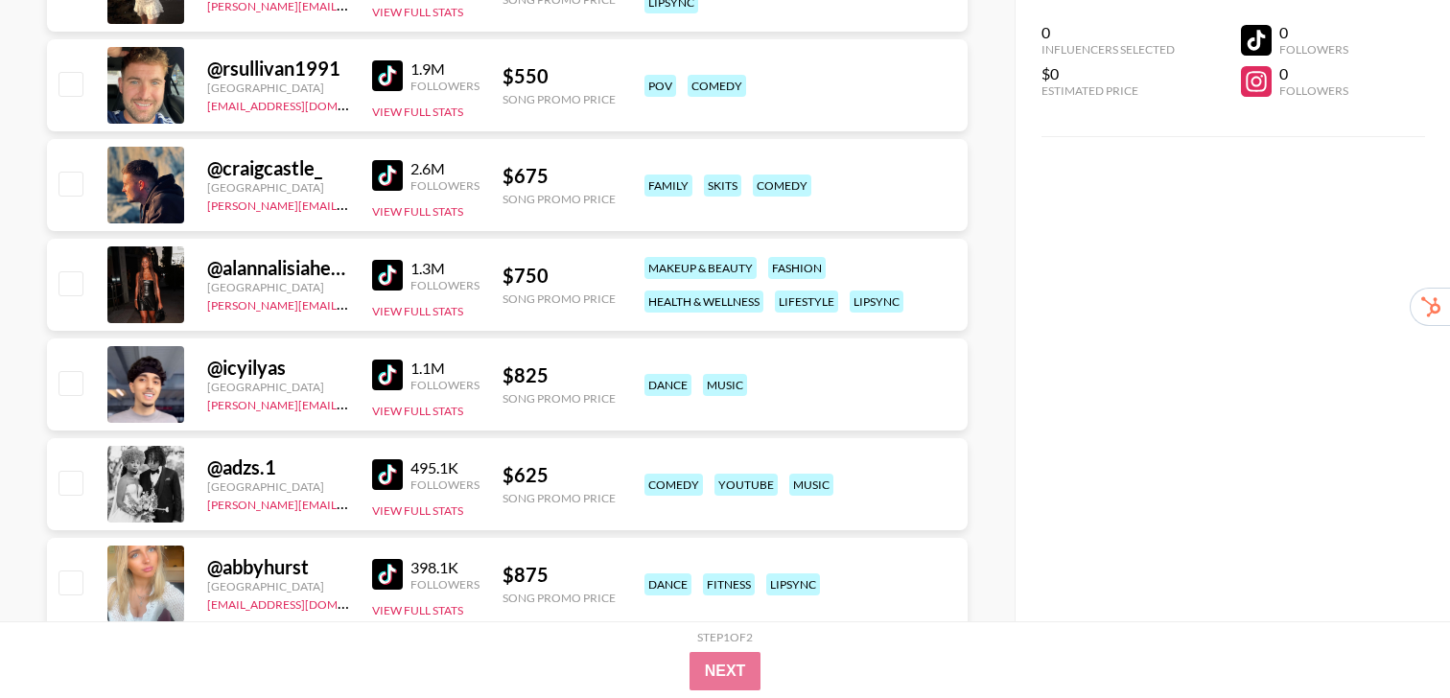
scroll to position [13171, 0]
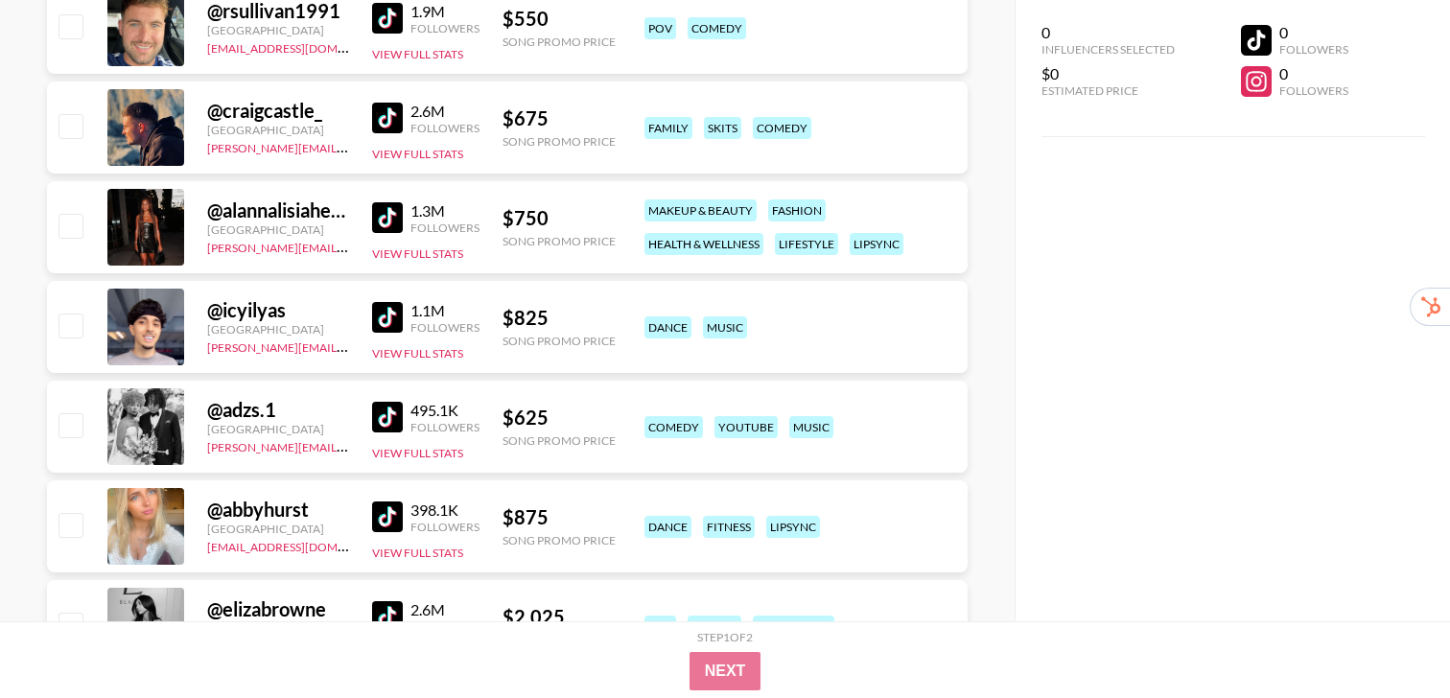
click at [381, 223] on img at bounding box center [387, 217] width 31 height 31
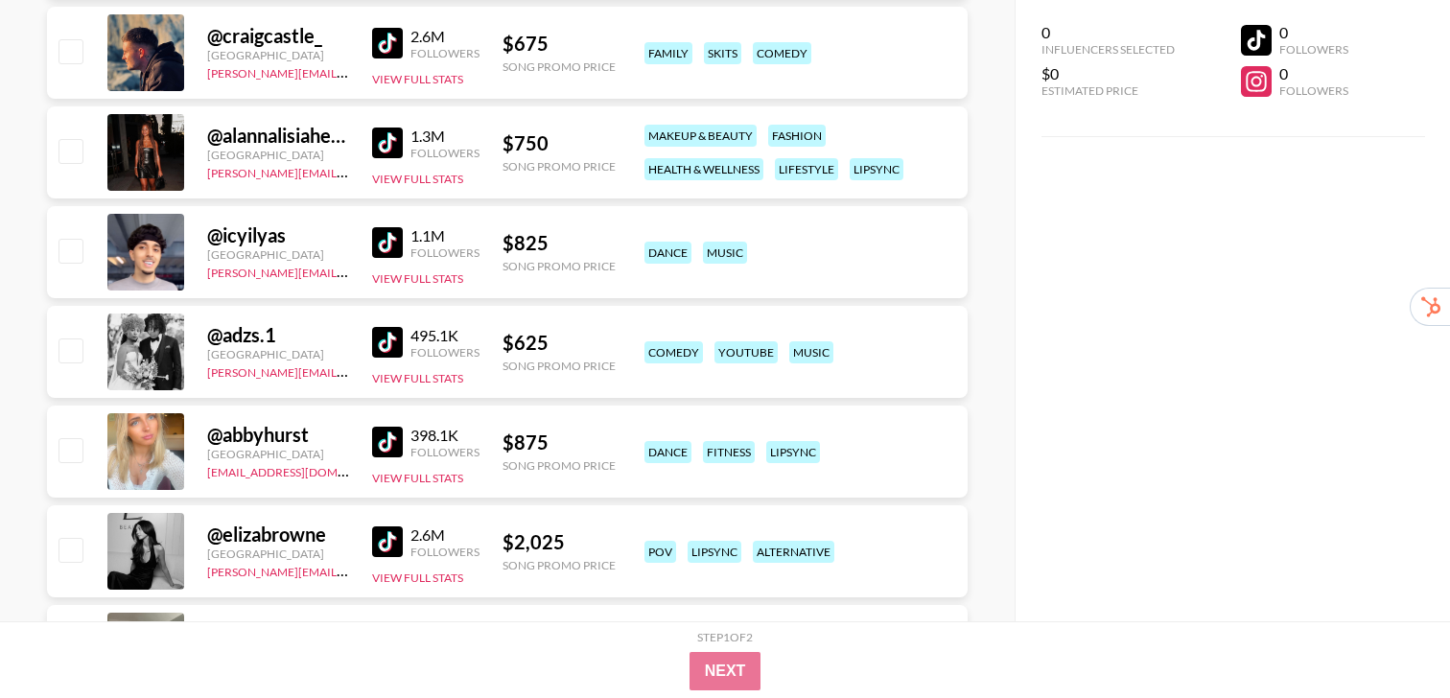
scroll to position [13252, 0]
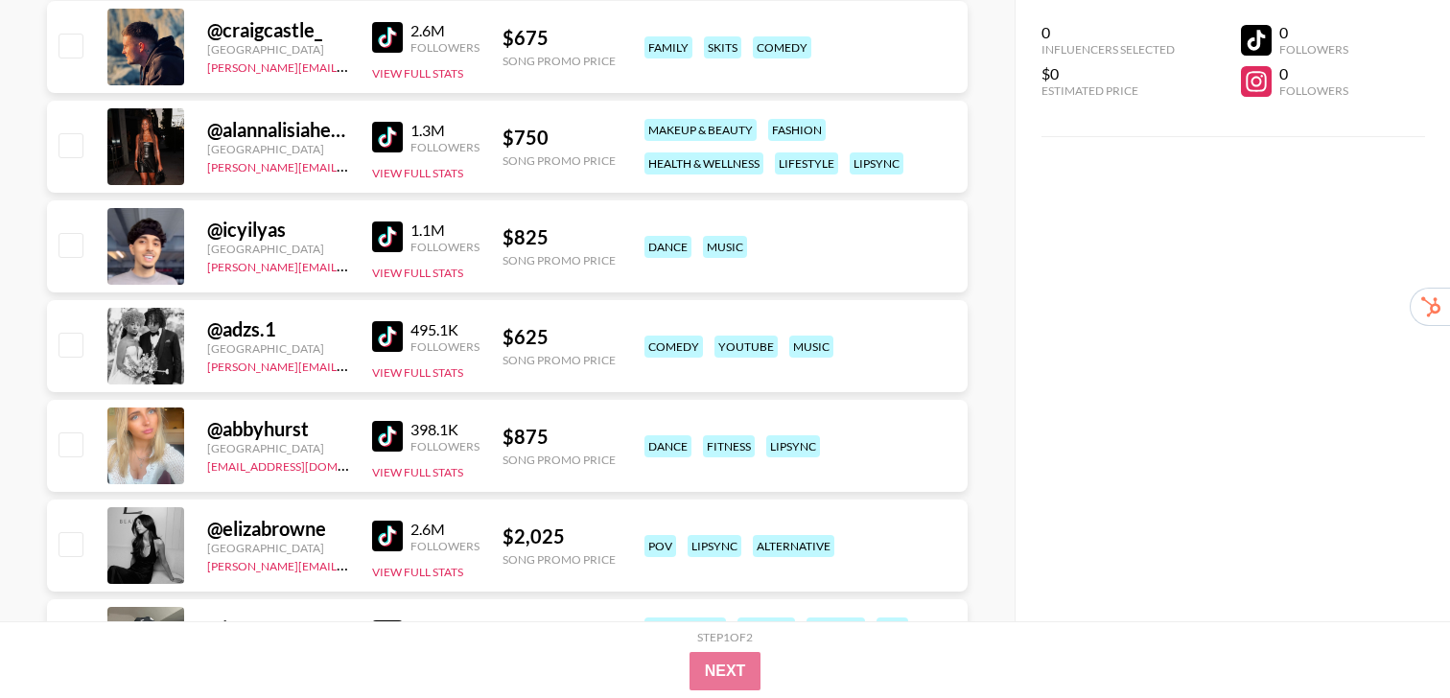
click at [383, 450] on img at bounding box center [387, 436] width 31 height 31
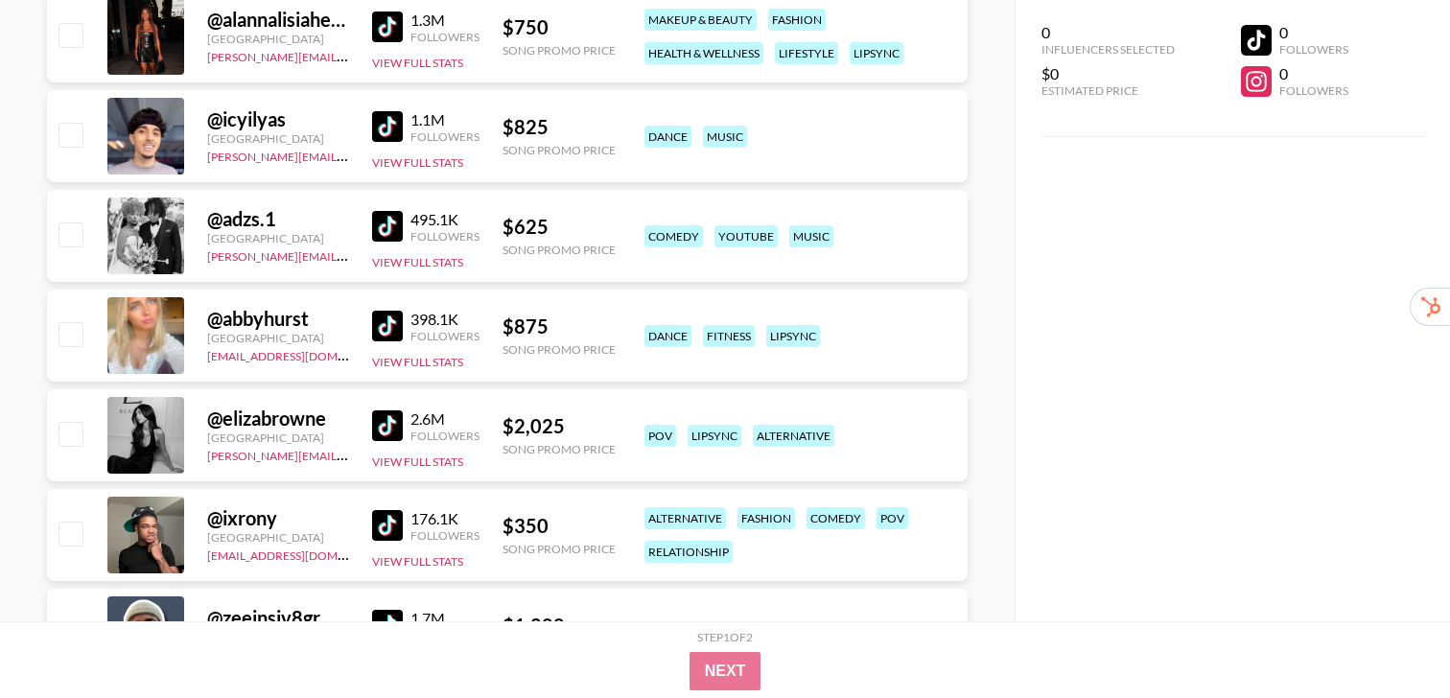
scroll to position [13366, 0]
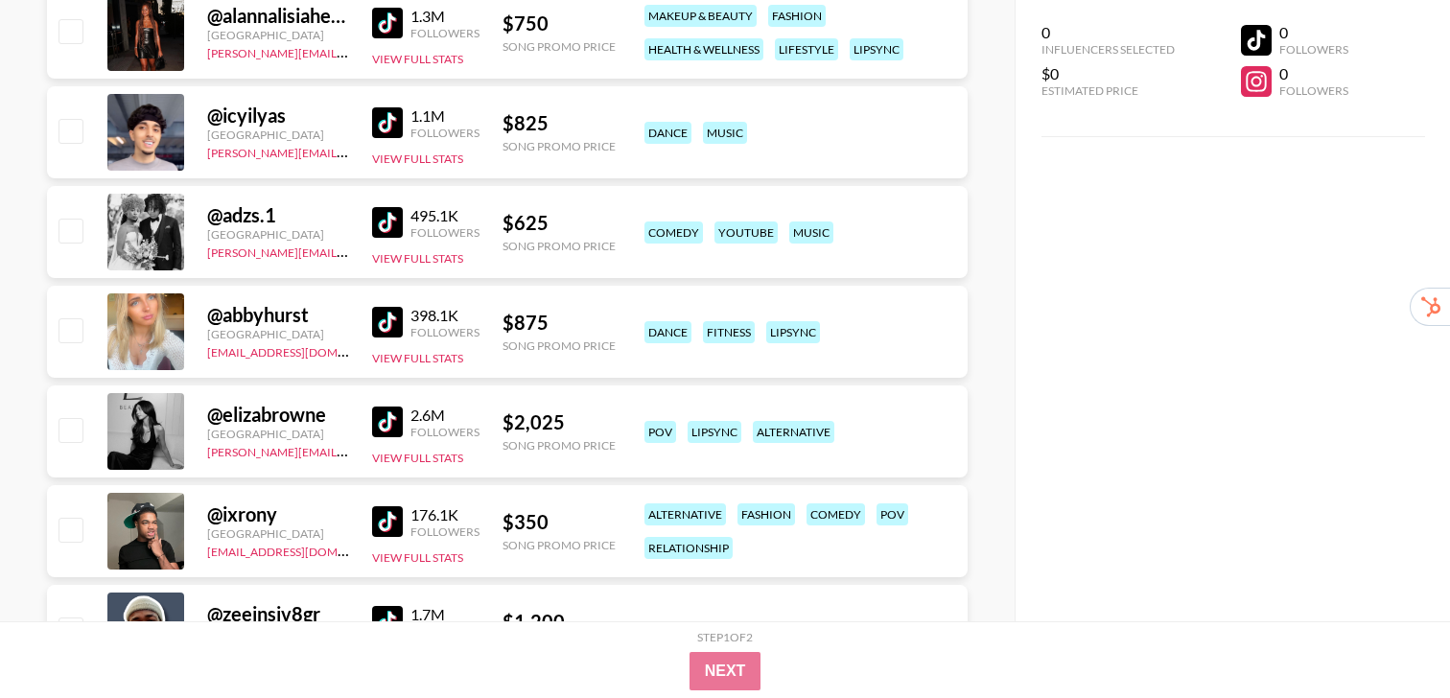
click at [379, 418] on img at bounding box center [387, 422] width 31 height 31
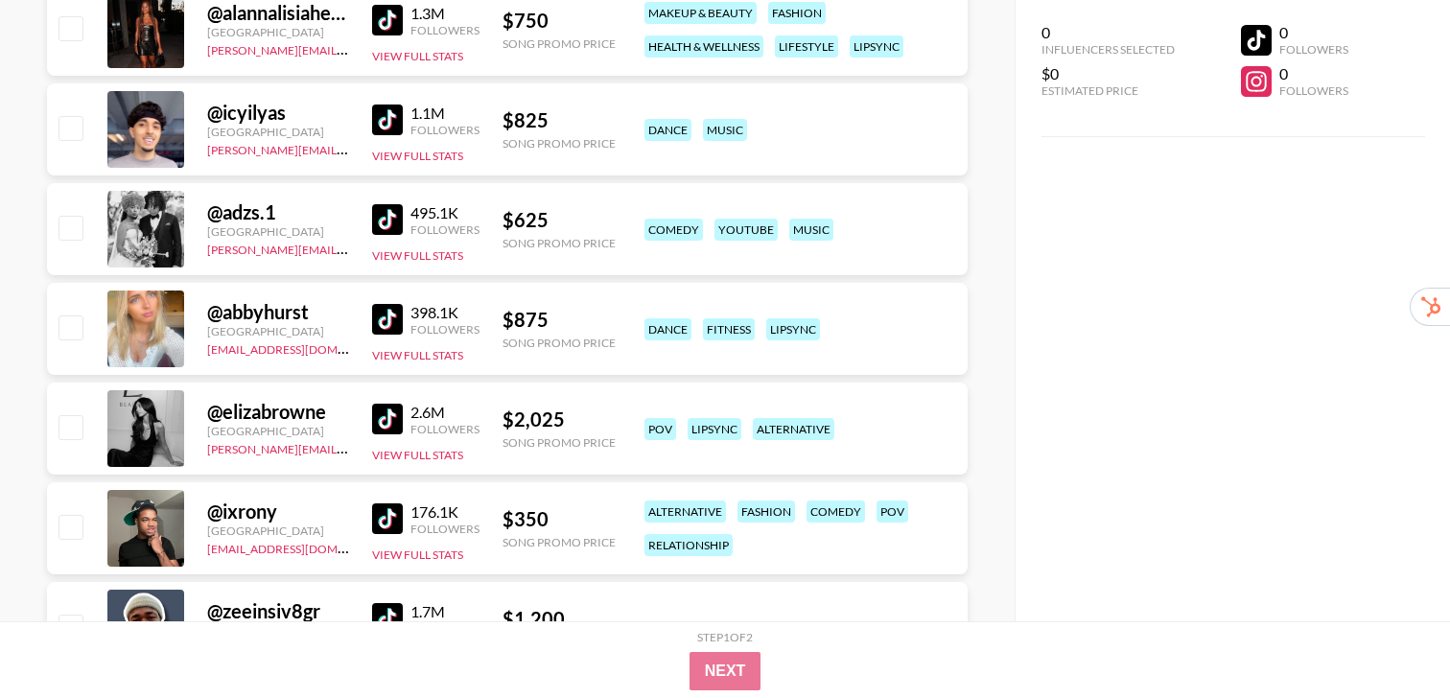
scroll to position [13370, 0]
drag, startPoint x: 338, startPoint y: 411, endPoint x: 224, endPoint y: 417, distance: 113.3
click at [224, 417] on div "@ elizabrowne" at bounding box center [278, 411] width 142 height 24
copy div "elizabrowne"
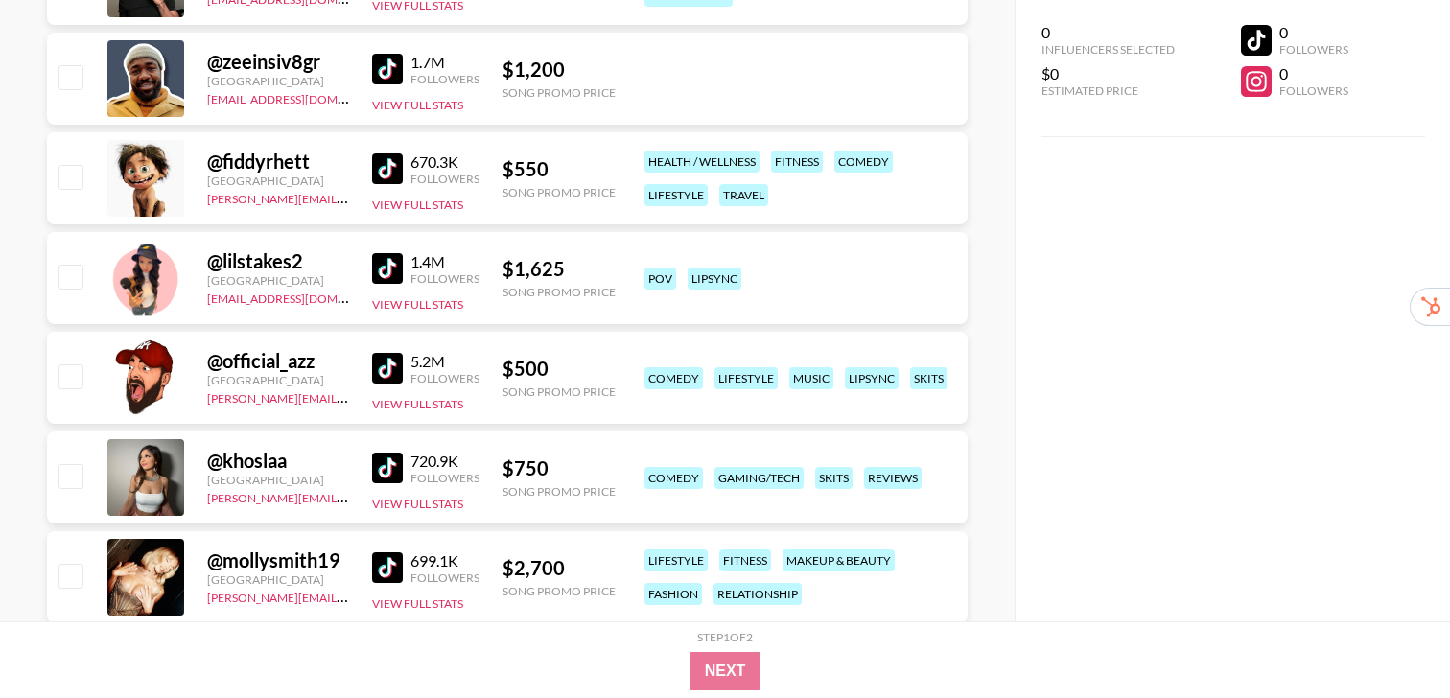
scroll to position [13962, 0]
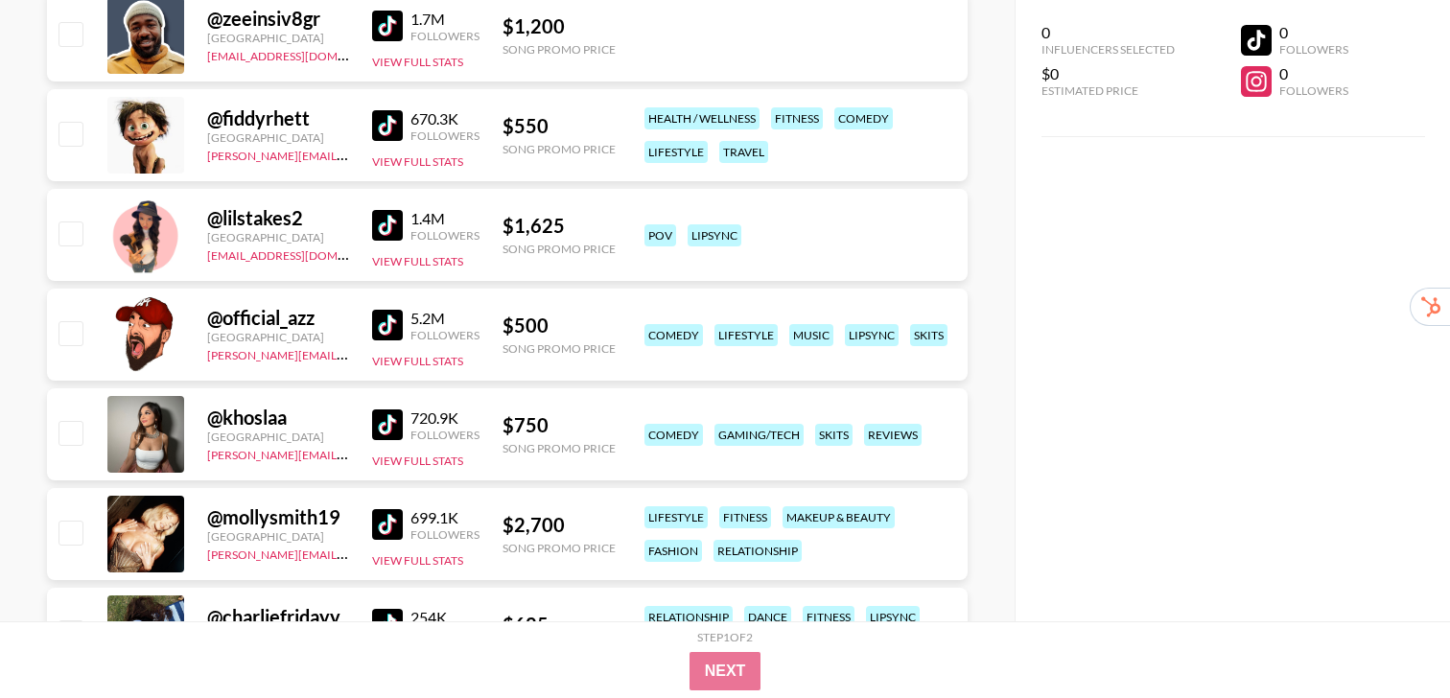
click at [394, 420] on img at bounding box center [387, 425] width 31 height 31
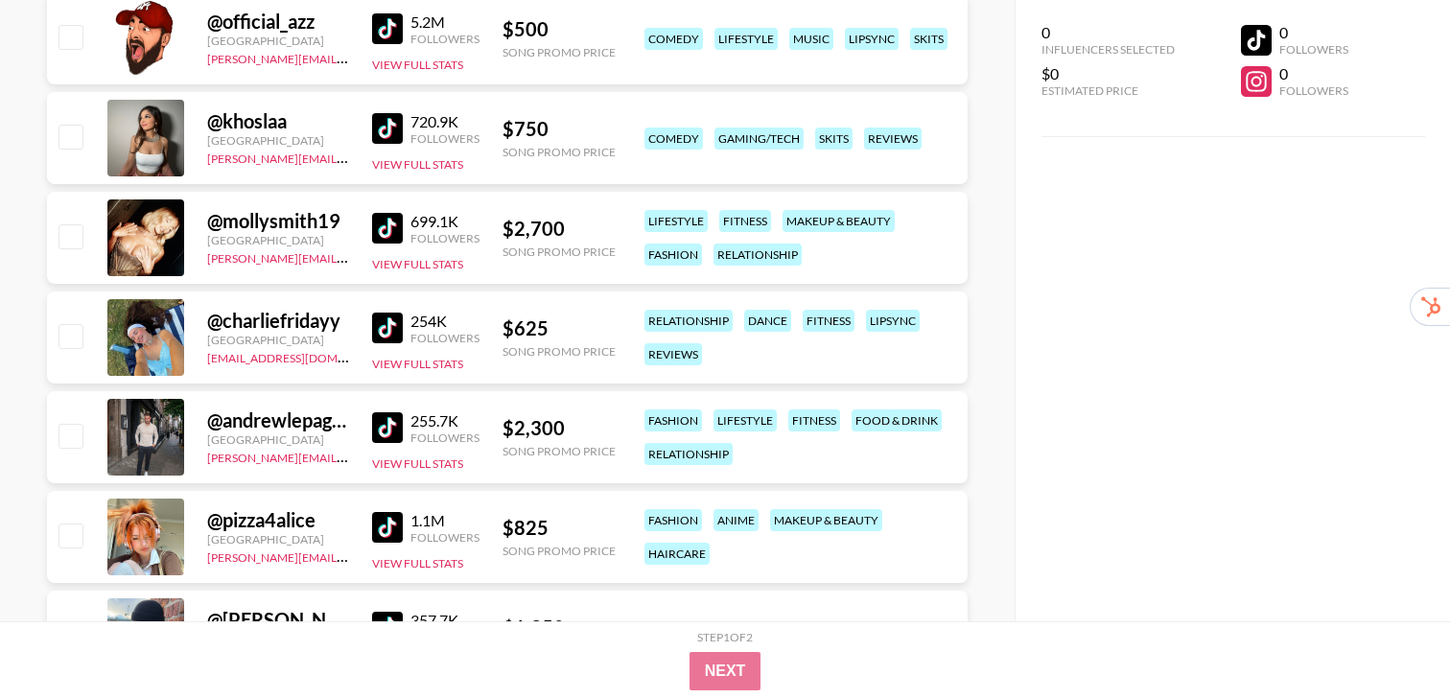
scroll to position [14261, 0]
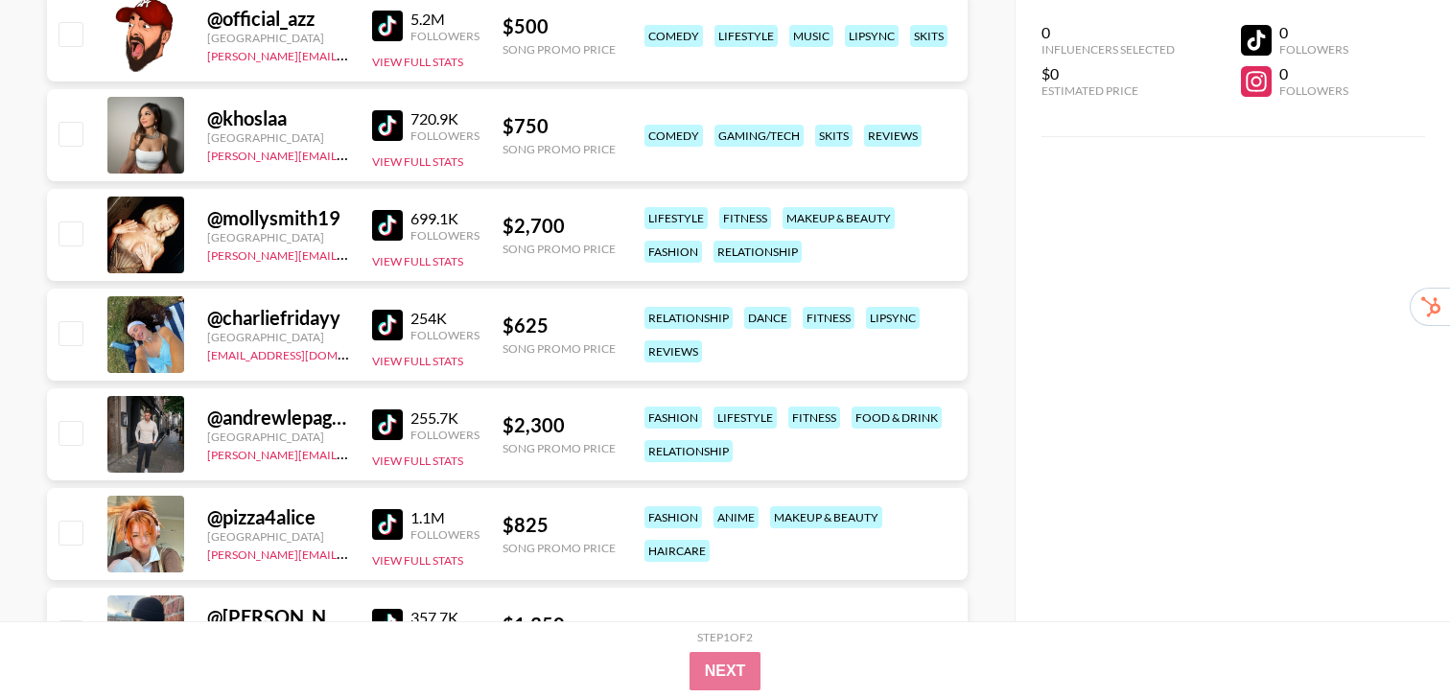
click at [387, 323] on img at bounding box center [387, 325] width 31 height 31
click at [381, 527] on img at bounding box center [387, 524] width 31 height 31
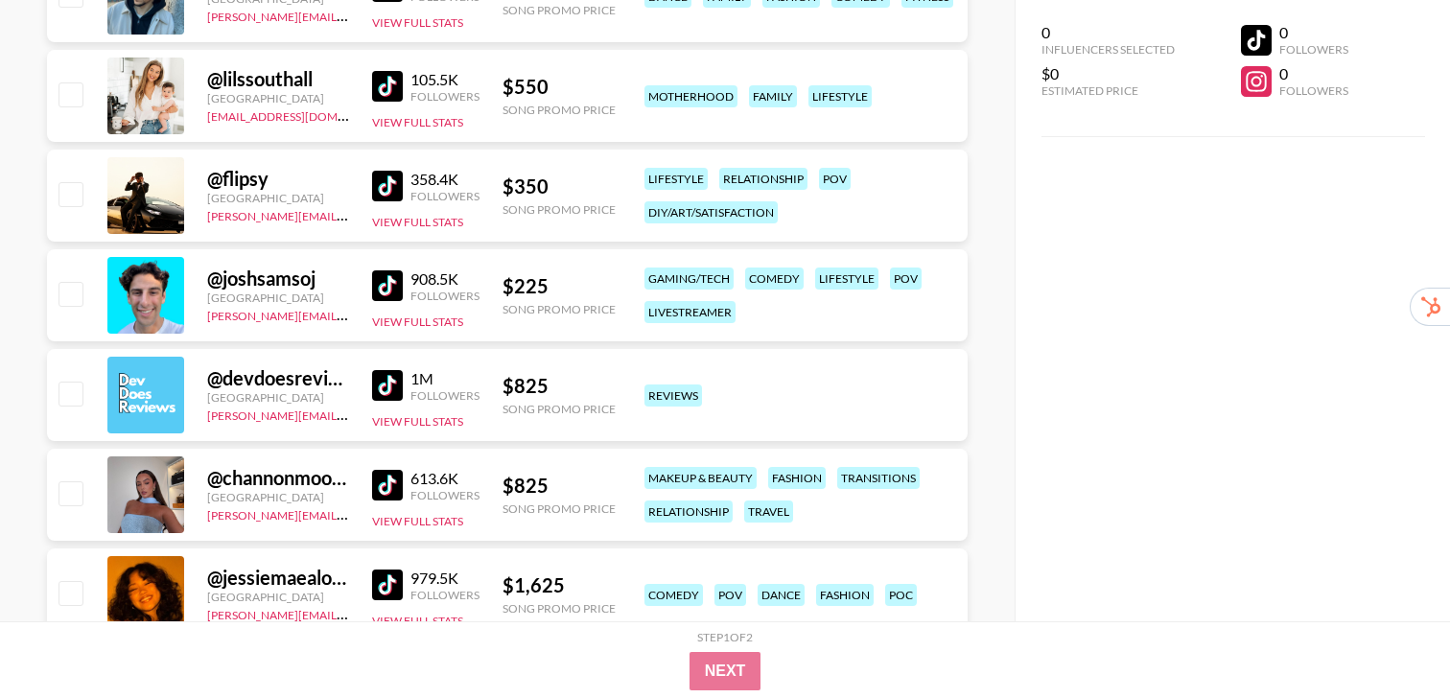
scroll to position [14944, 0]
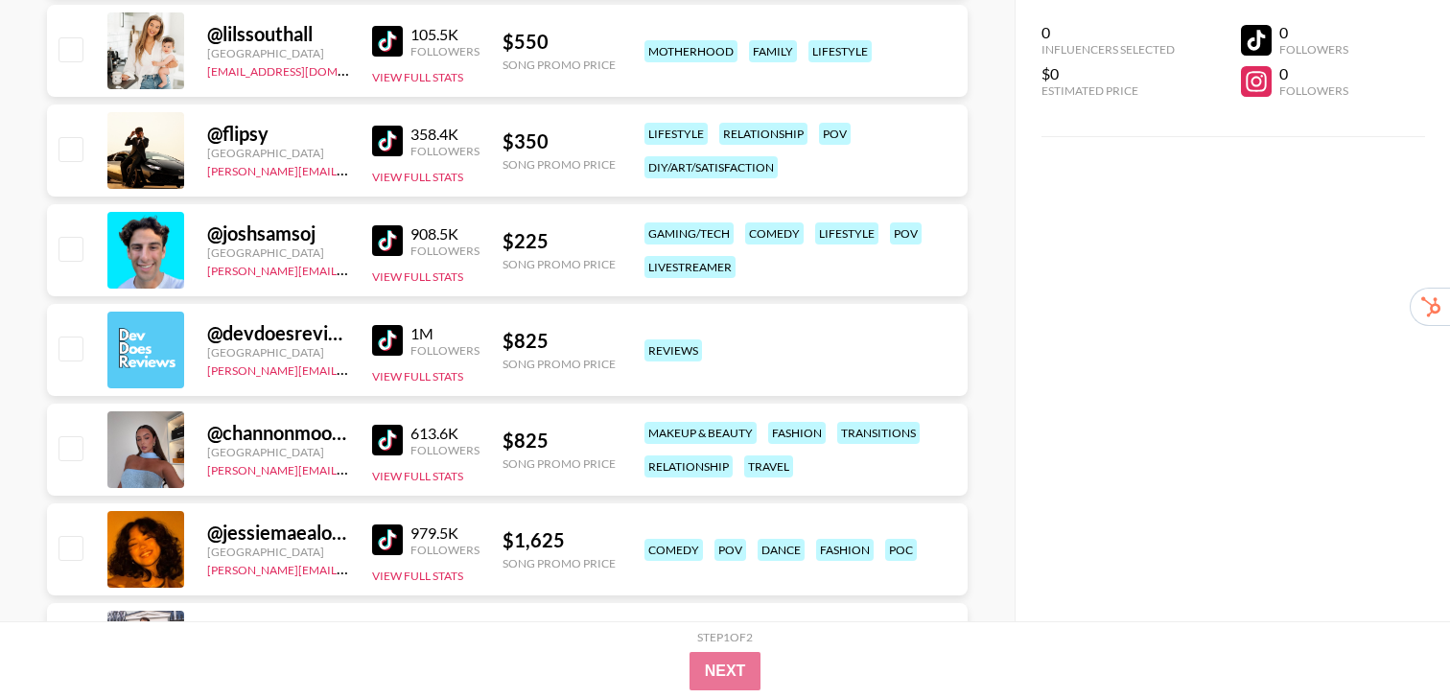
click at [375, 442] on img at bounding box center [387, 440] width 31 height 31
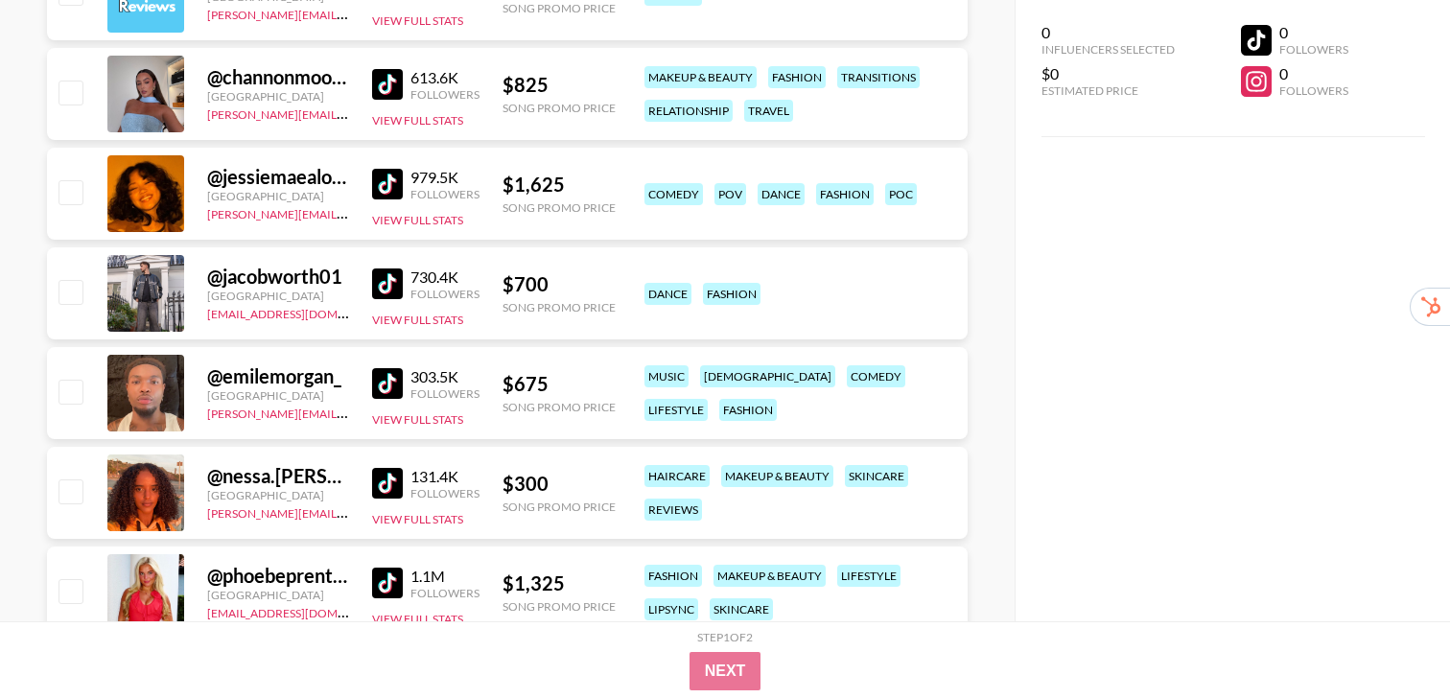
scroll to position [15372, 0]
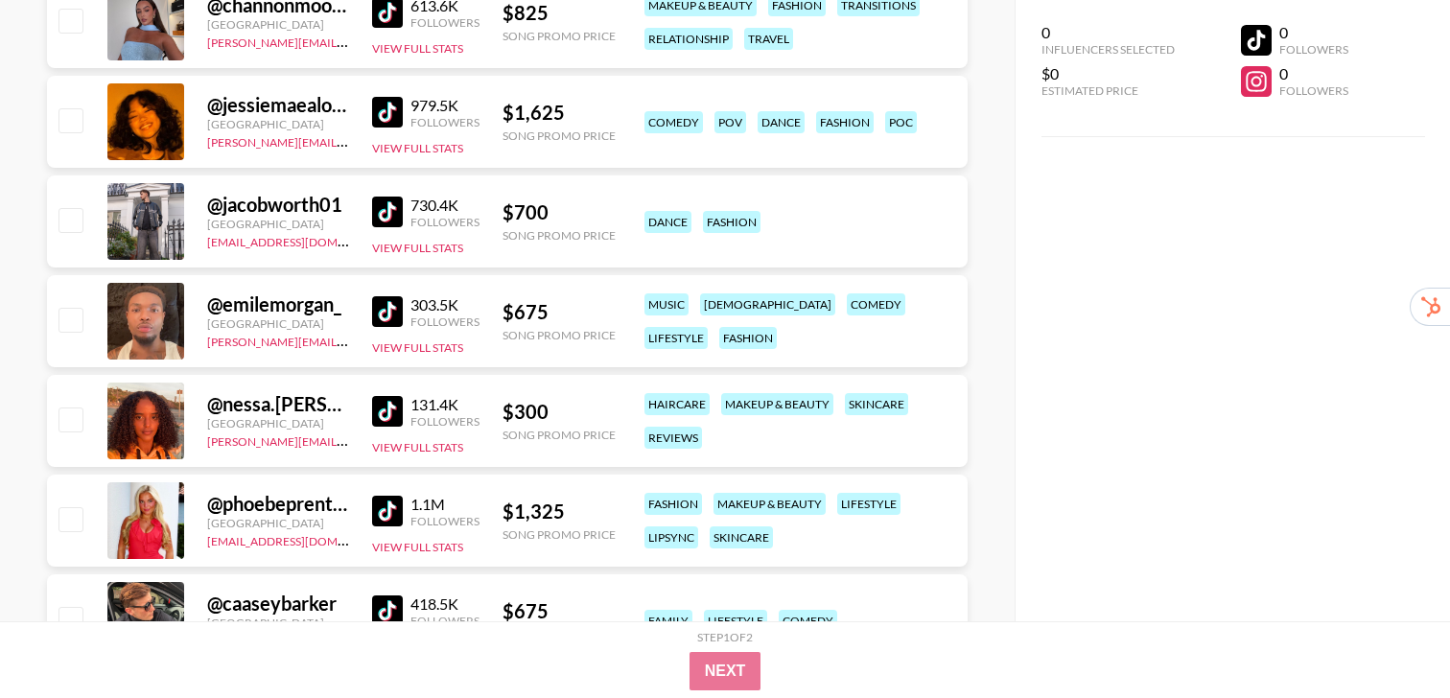
click at [384, 414] on img at bounding box center [387, 411] width 31 height 31
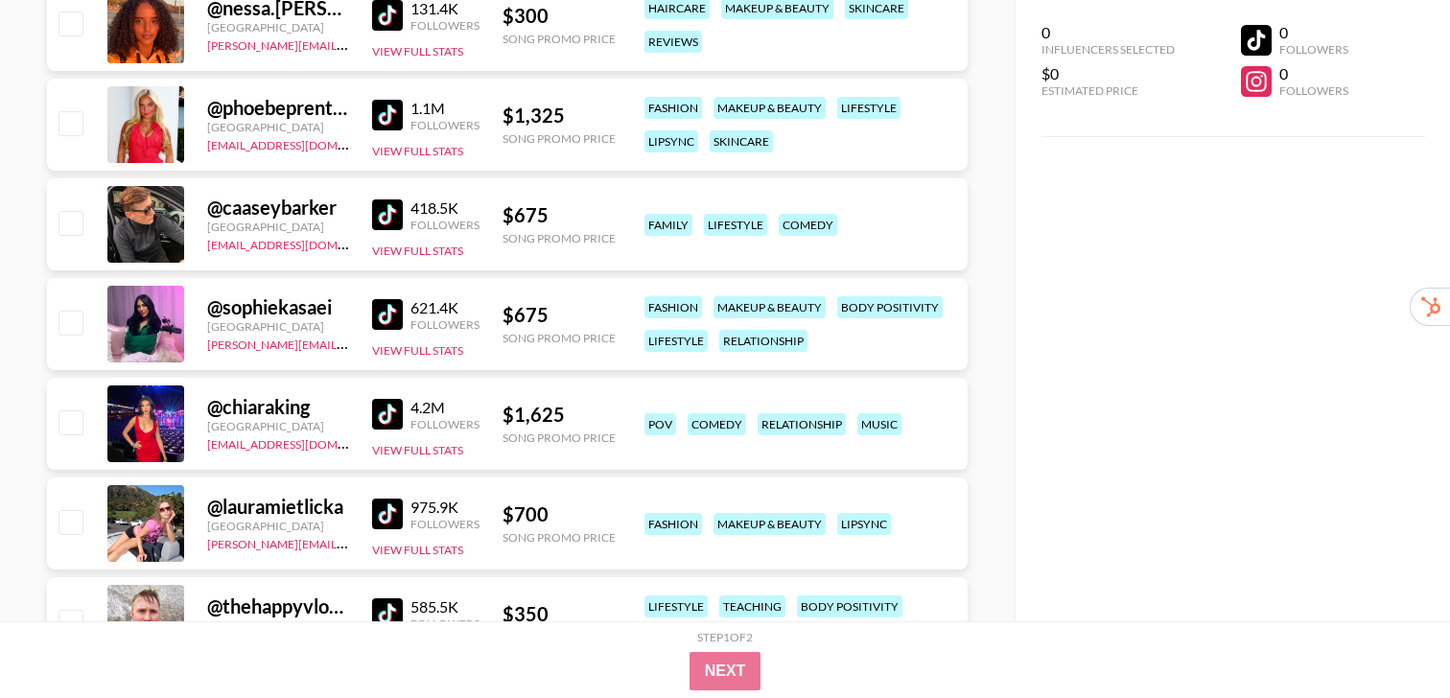
scroll to position [15772, 0]
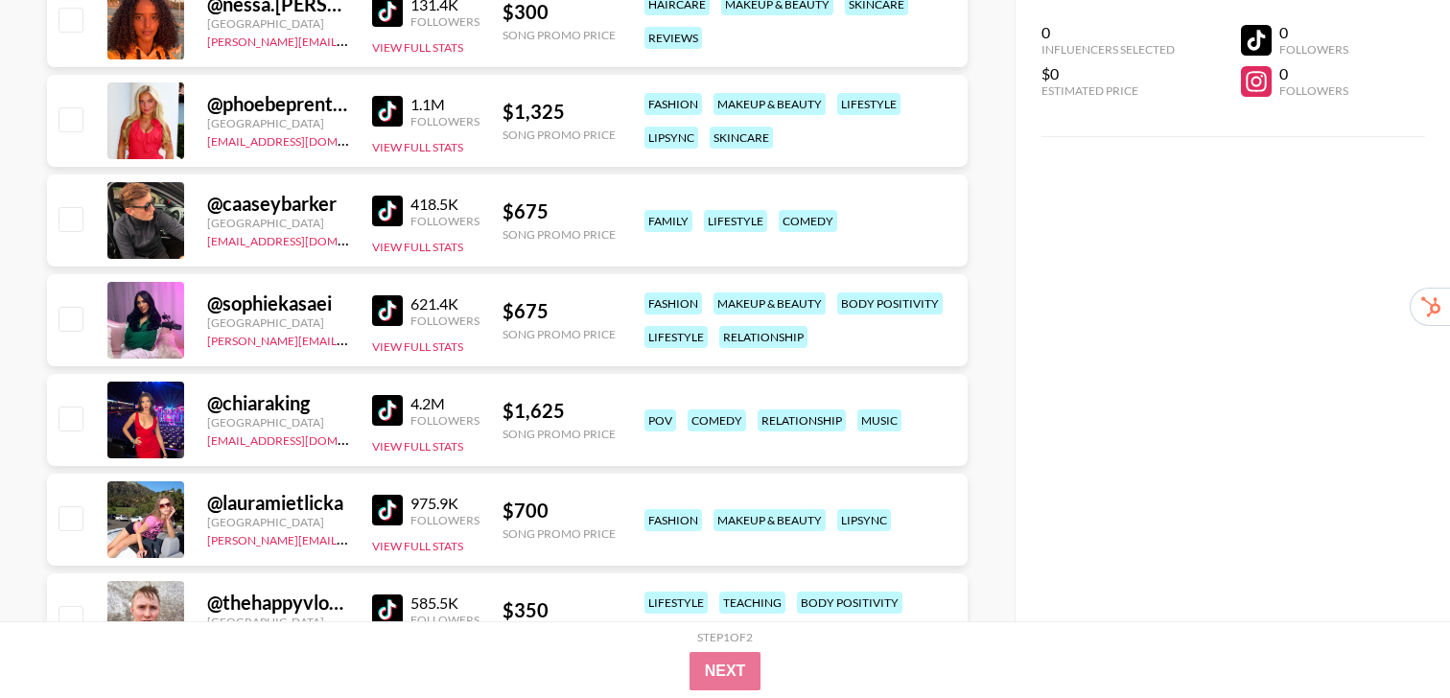
click at [390, 404] on img at bounding box center [387, 410] width 31 height 31
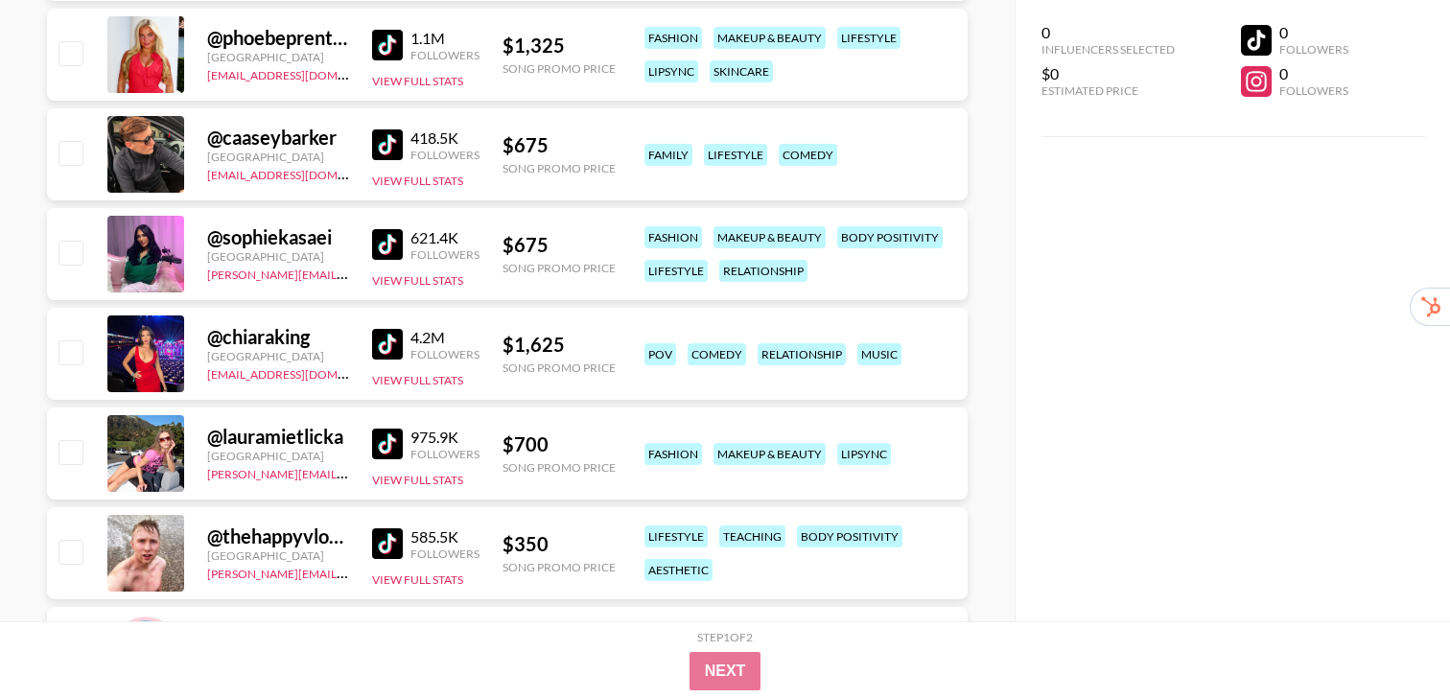
scroll to position [15839, 0]
click at [384, 447] on img at bounding box center [387, 443] width 31 height 31
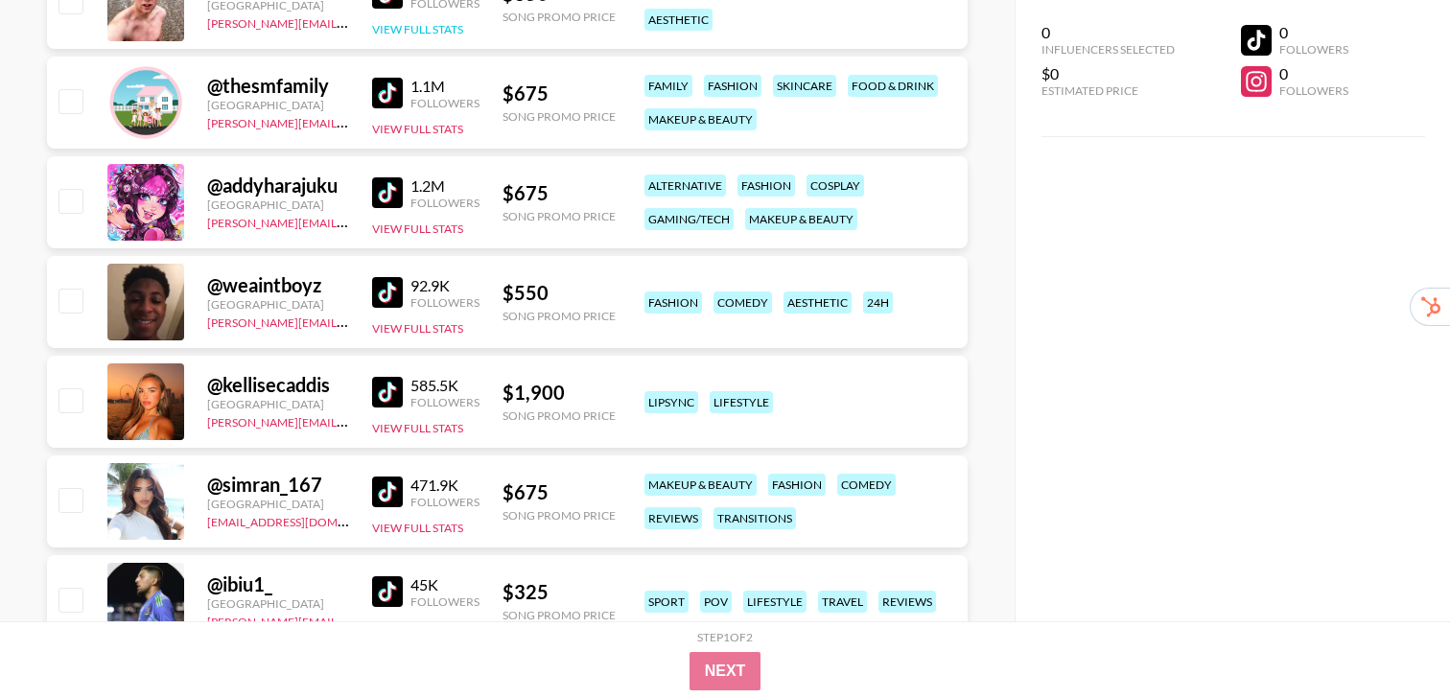
scroll to position [16429, 0]
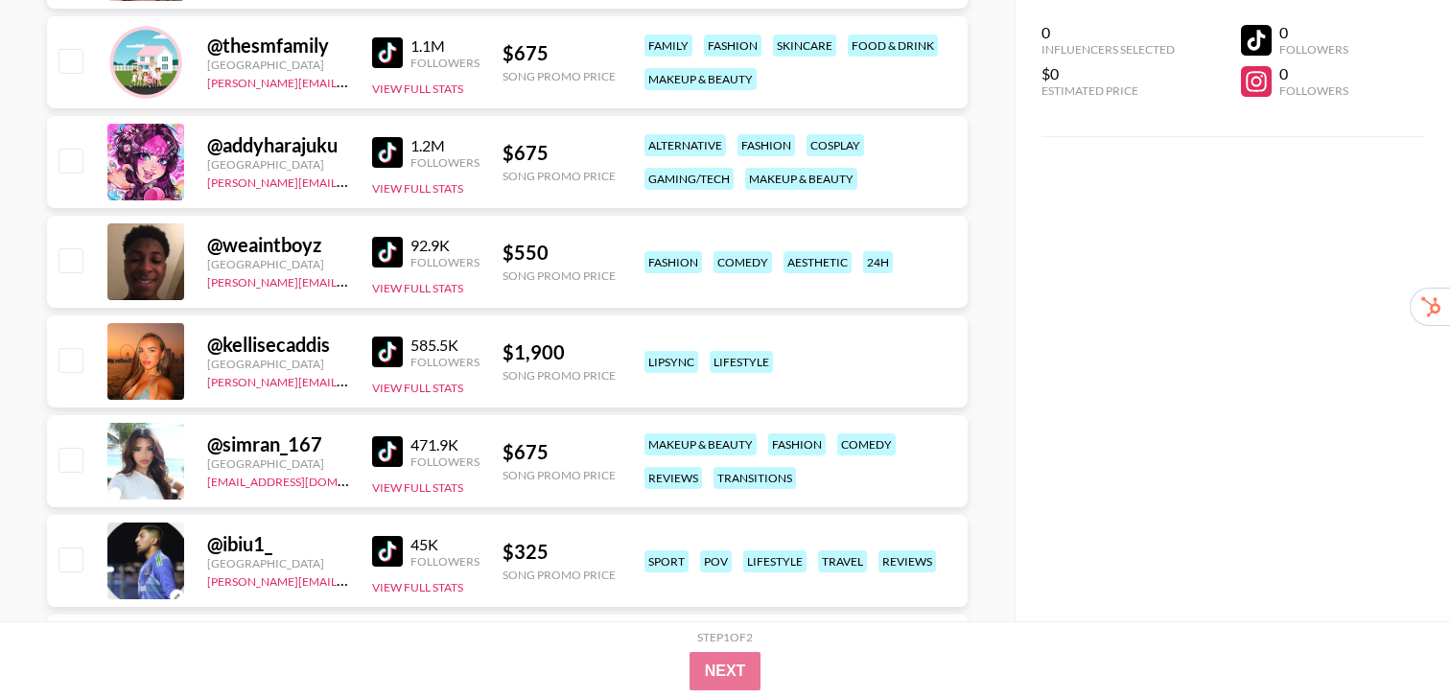
click at [392, 352] on img at bounding box center [387, 352] width 31 height 31
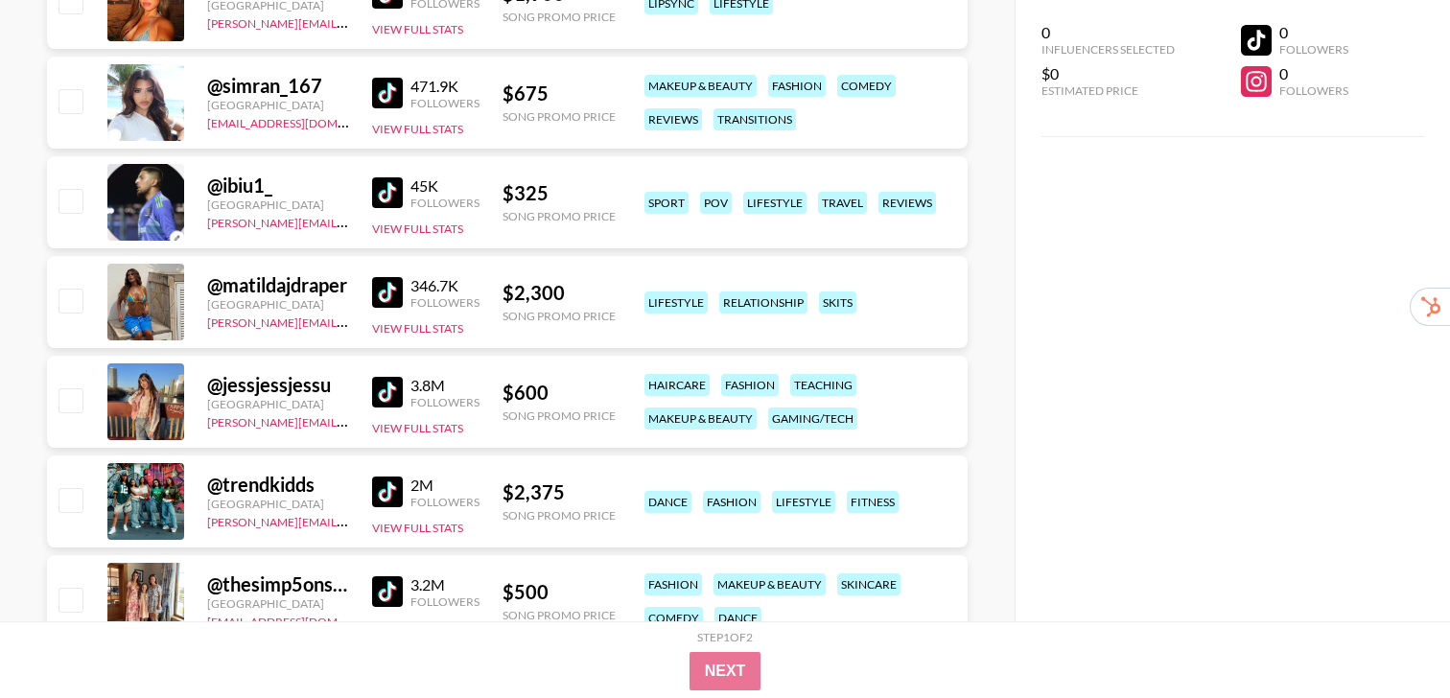
scroll to position [16793, 0]
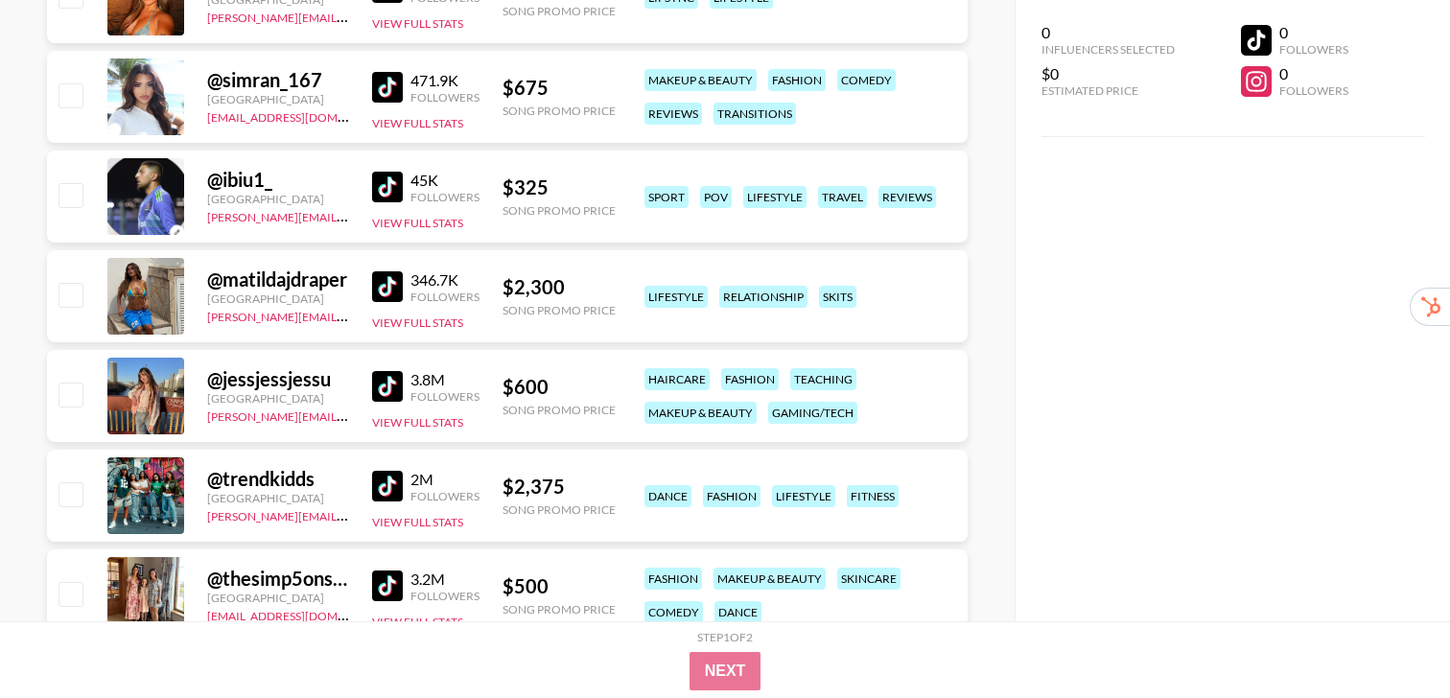
click at [378, 389] on img at bounding box center [387, 386] width 31 height 31
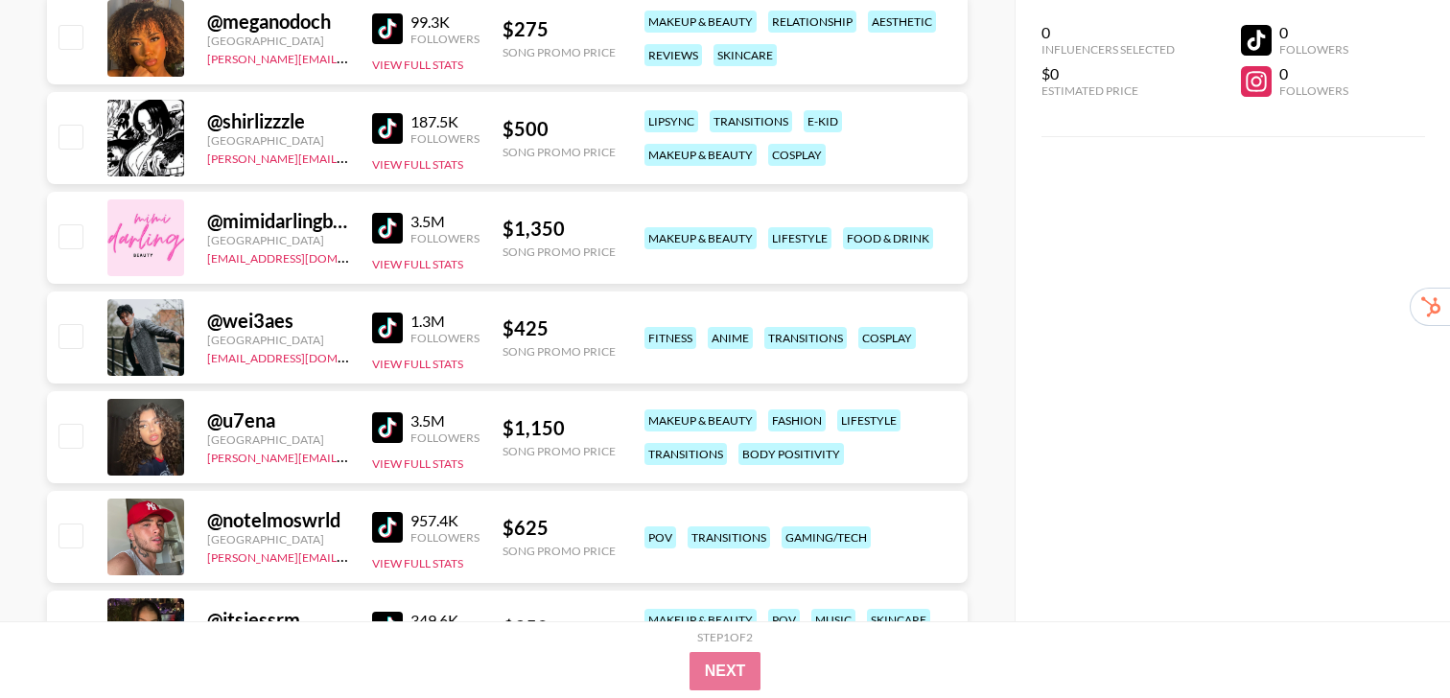
scroll to position [17952, 0]
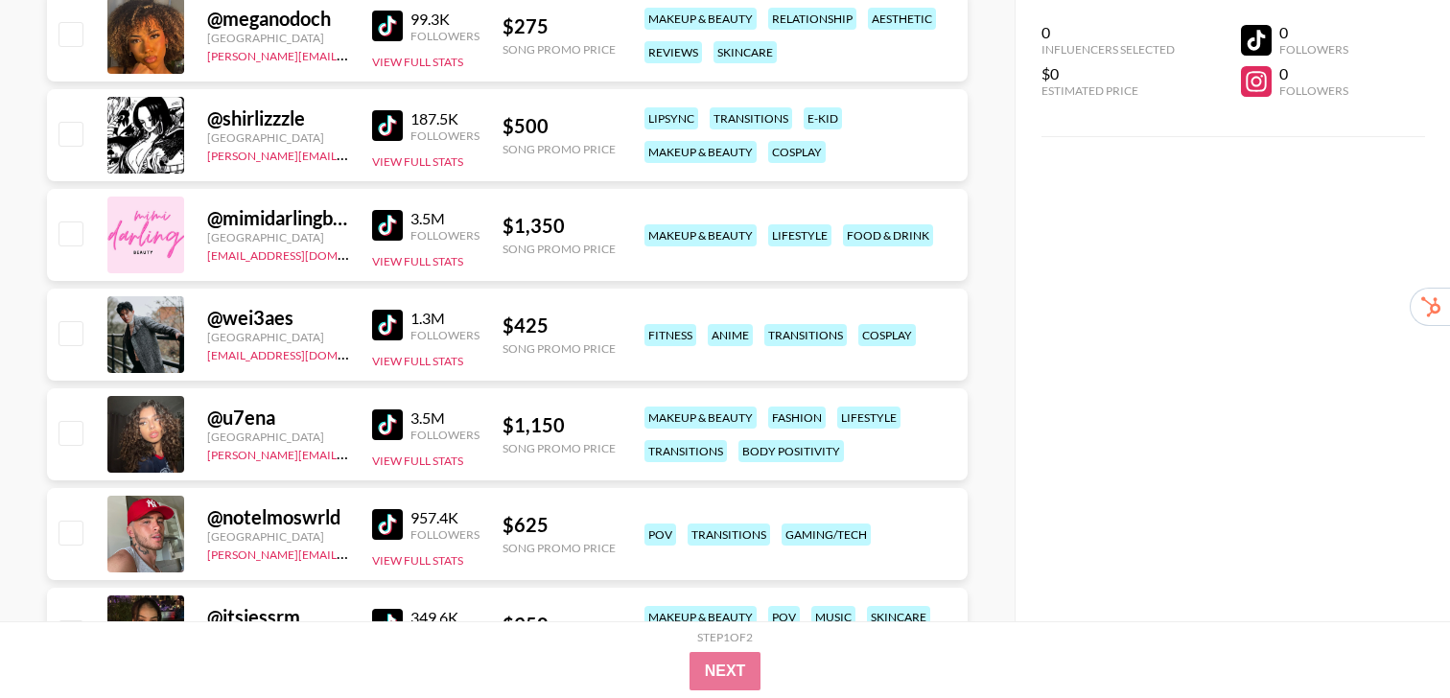
click at [373, 430] on img at bounding box center [387, 425] width 31 height 31
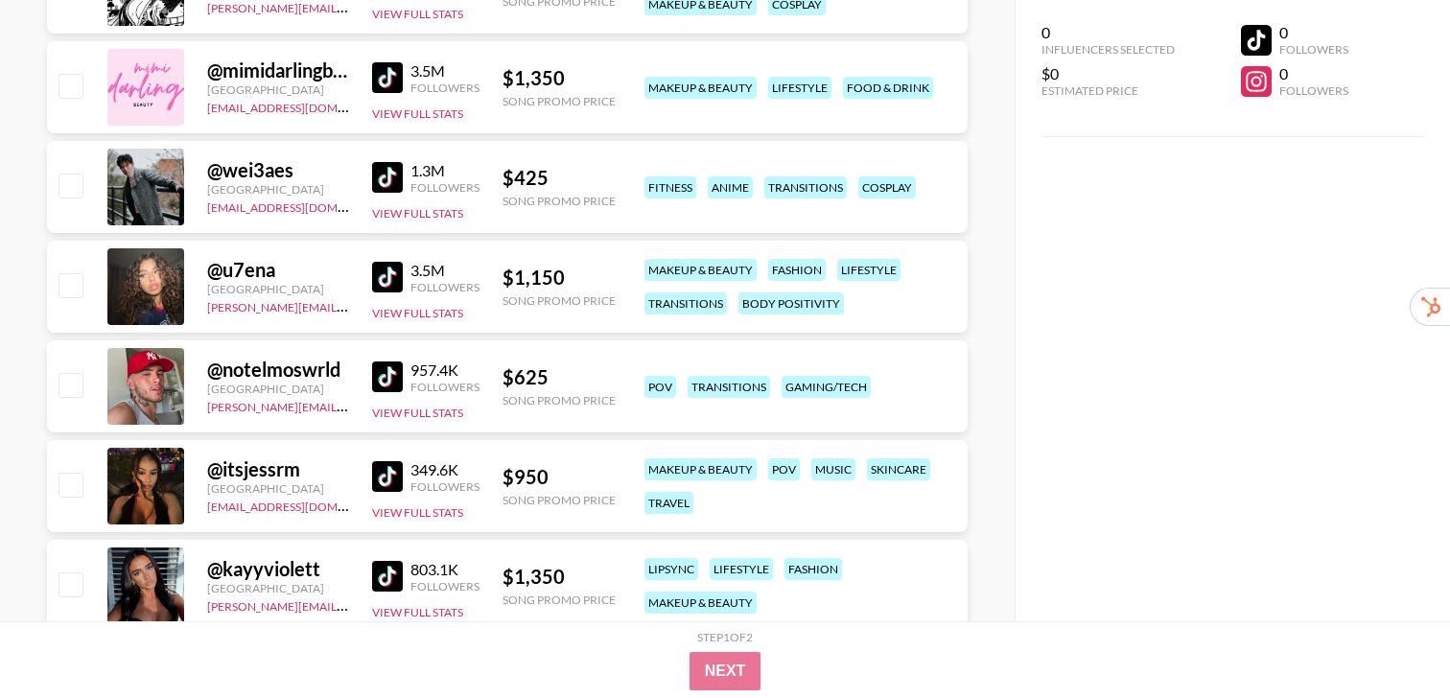
scroll to position [18106, 0]
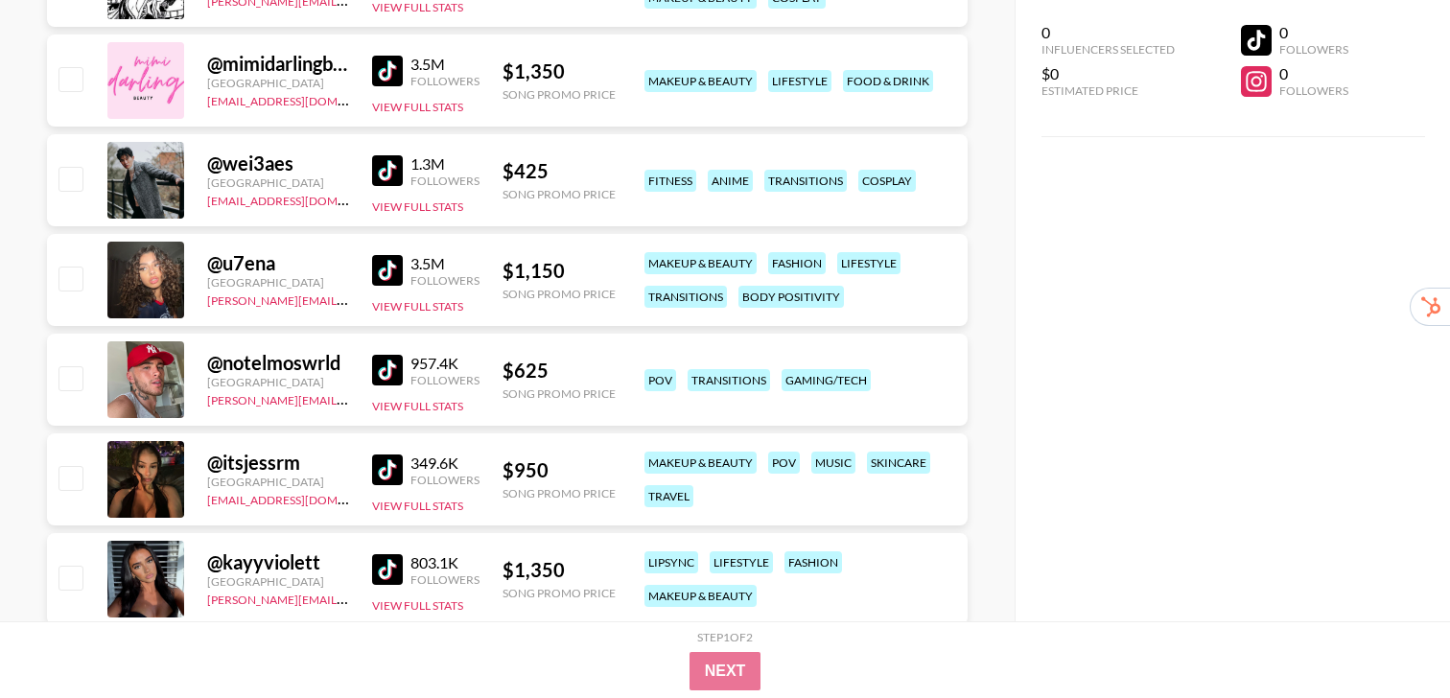
click at [383, 472] on img at bounding box center [387, 470] width 31 height 31
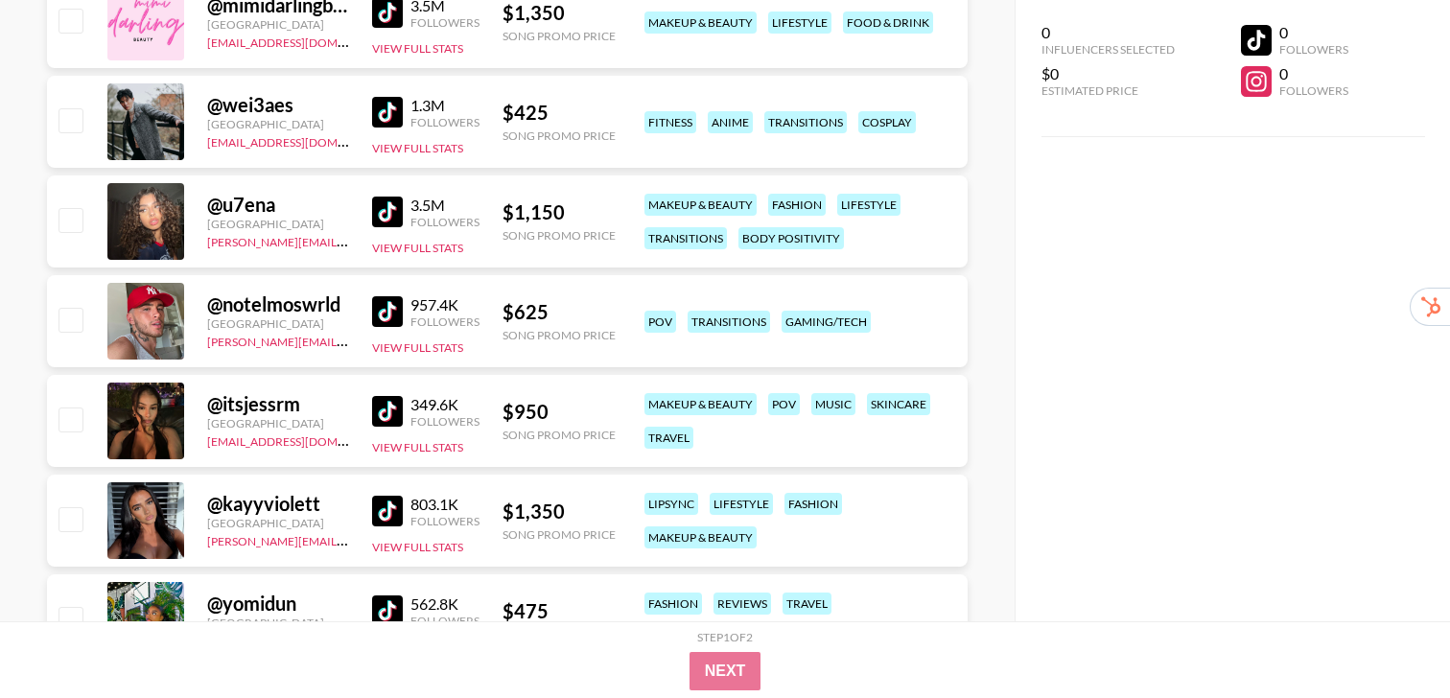
scroll to position [18166, 0]
click at [379, 510] on img at bounding box center [387, 510] width 31 height 31
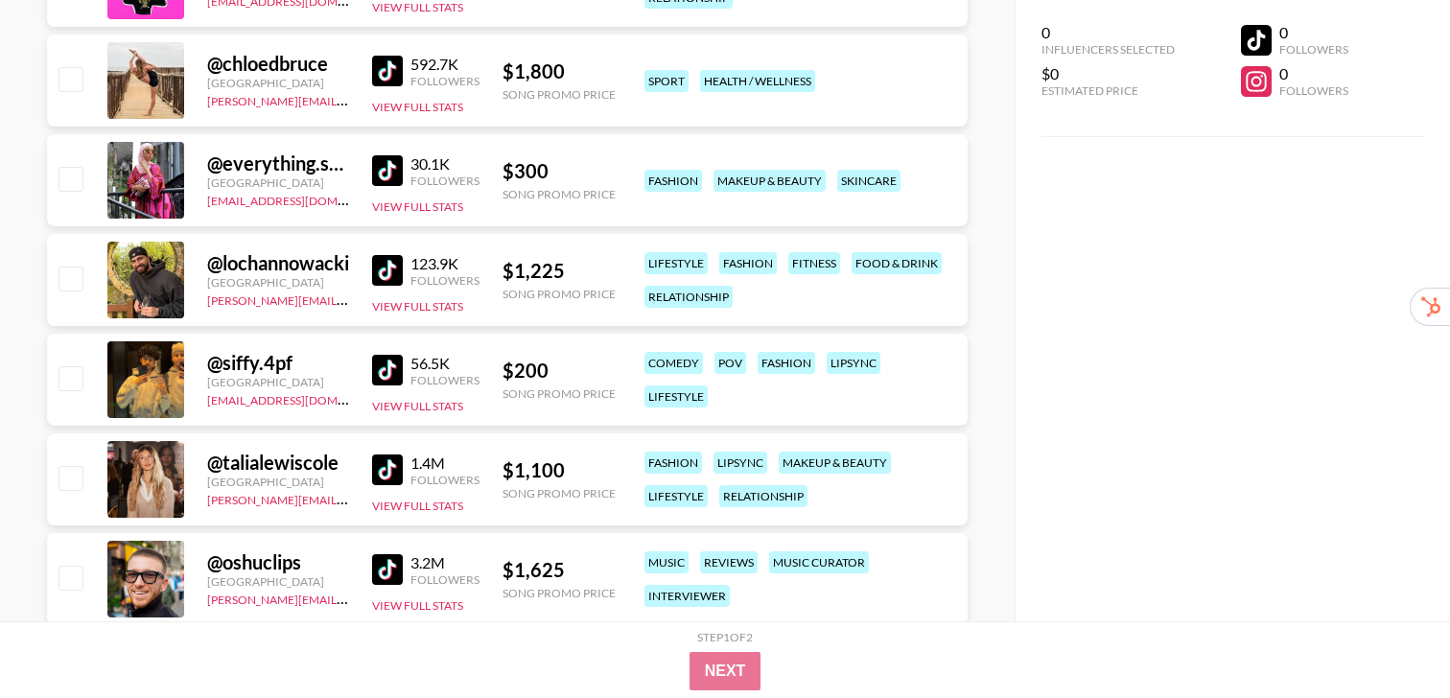
scroll to position [19811, 0]
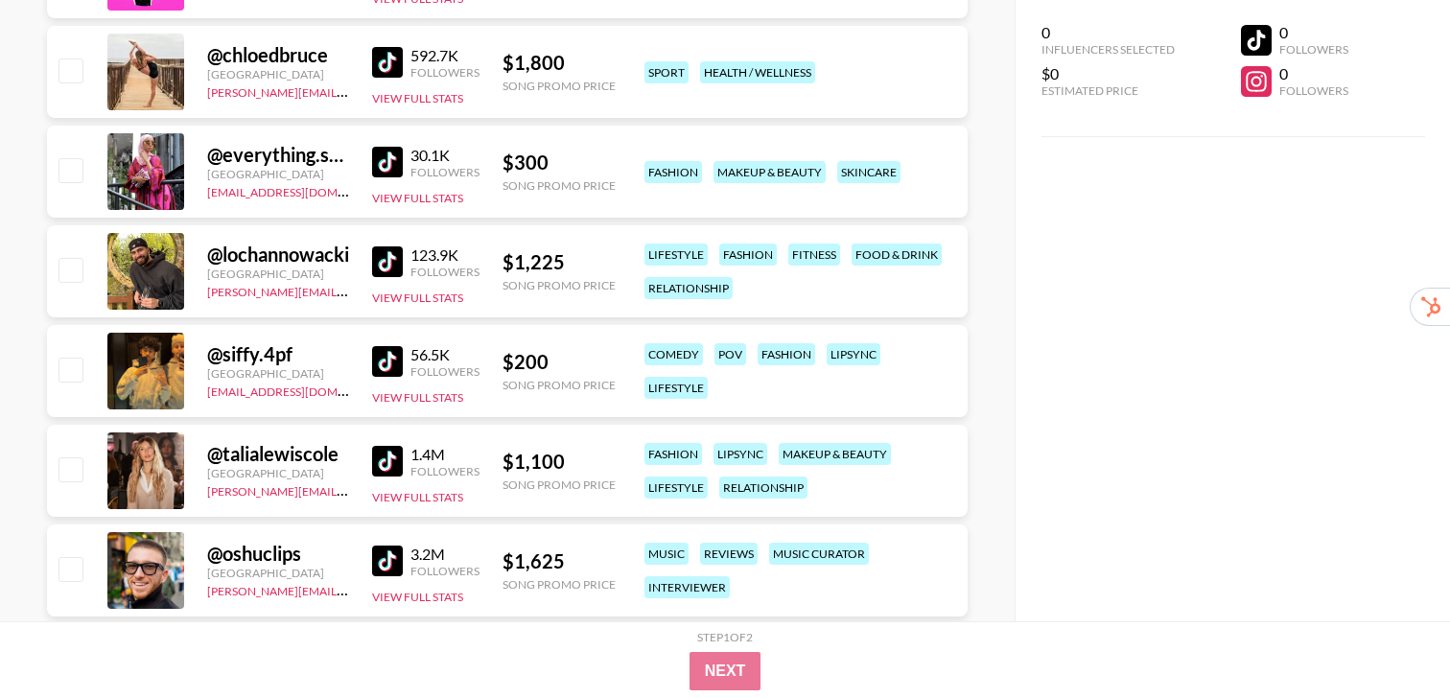
click at [373, 460] on img at bounding box center [387, 461] width 31 height 31
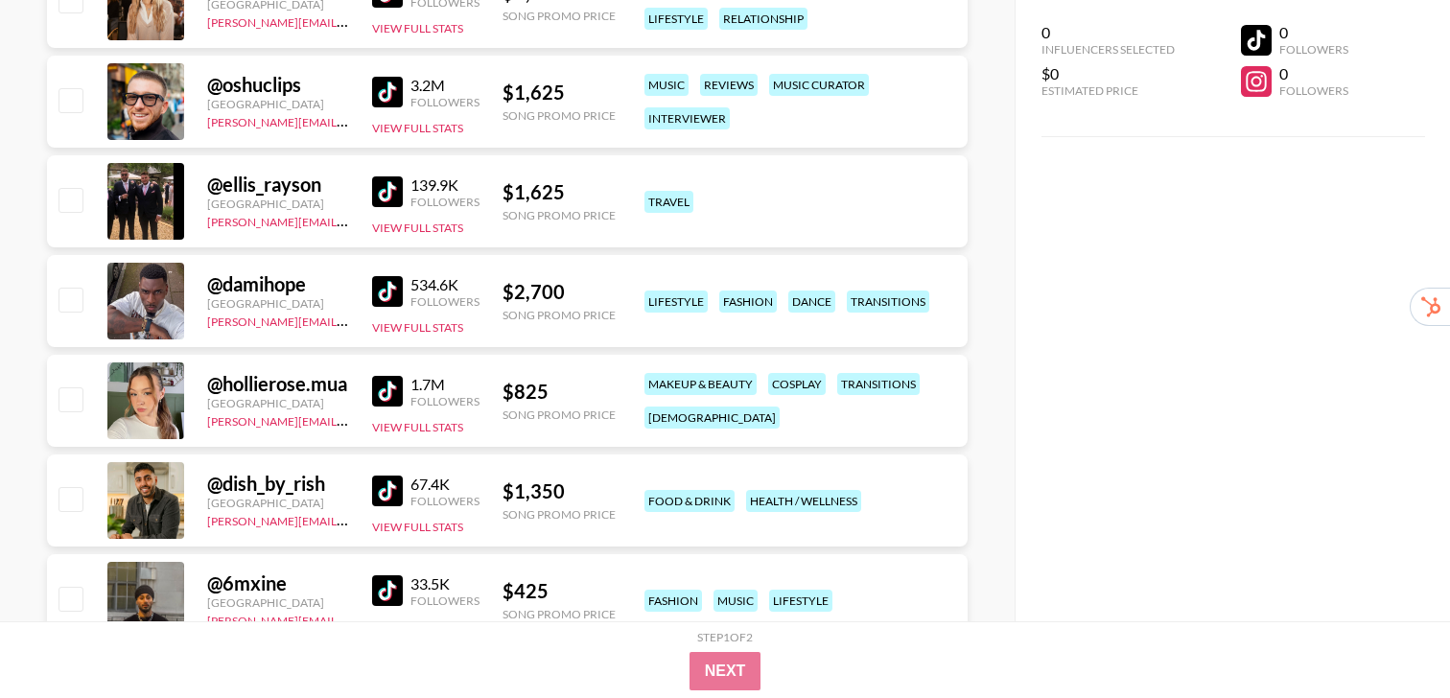
scroll to position [20336, 0]
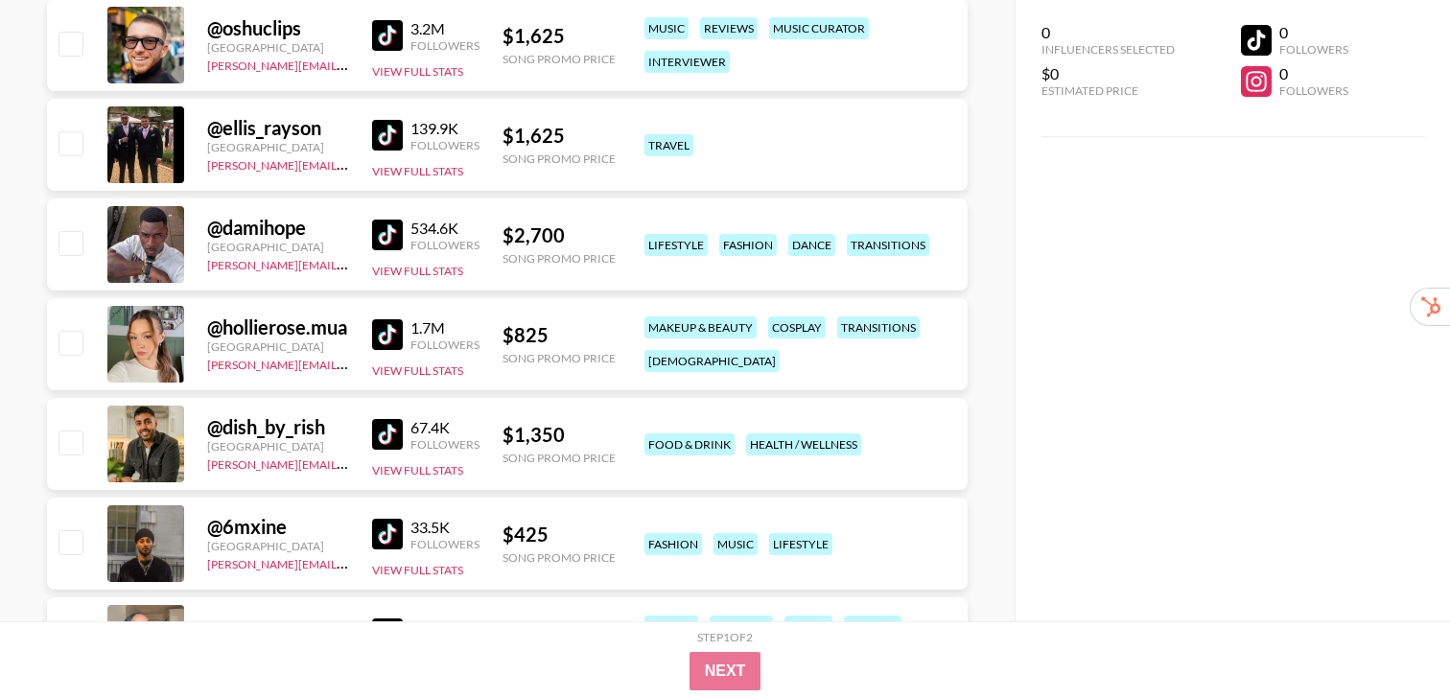
click at [377, 331] on img at bounding box center [387, 334] width 31 height 31
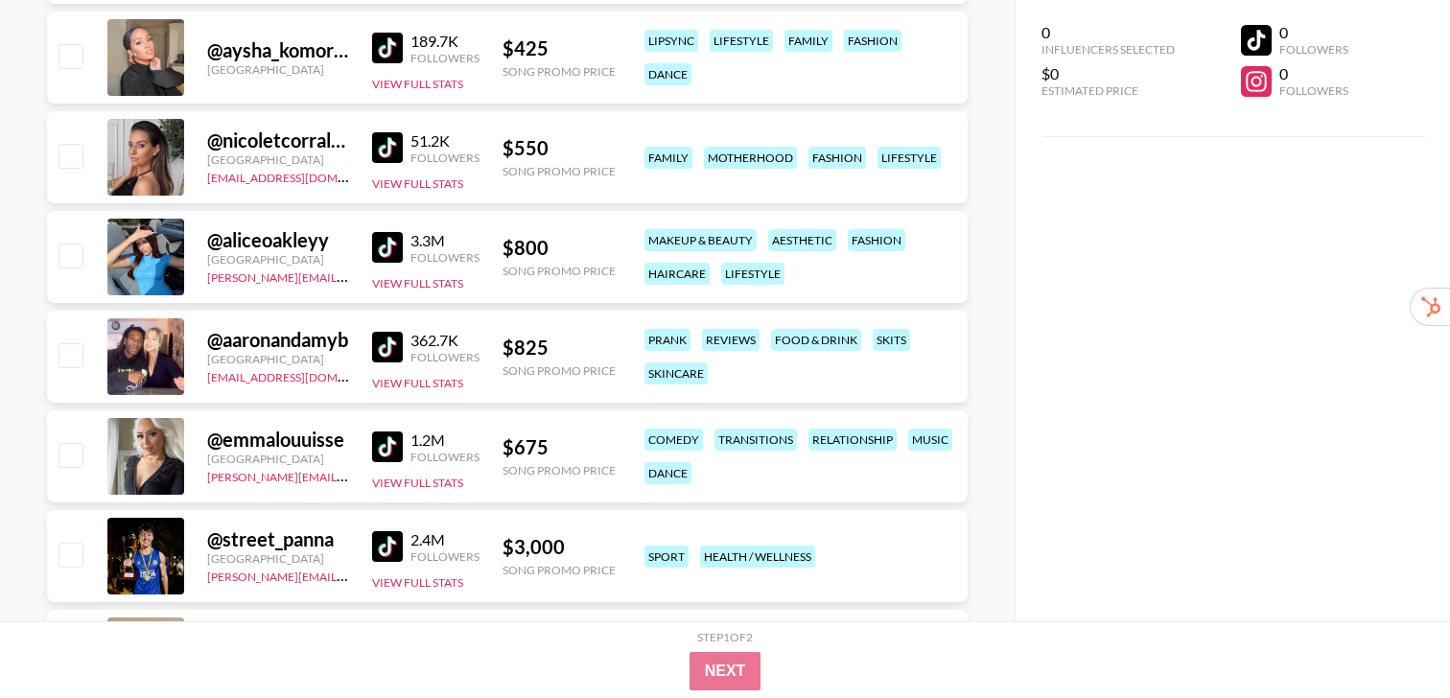
scroll to position [20926, 0]
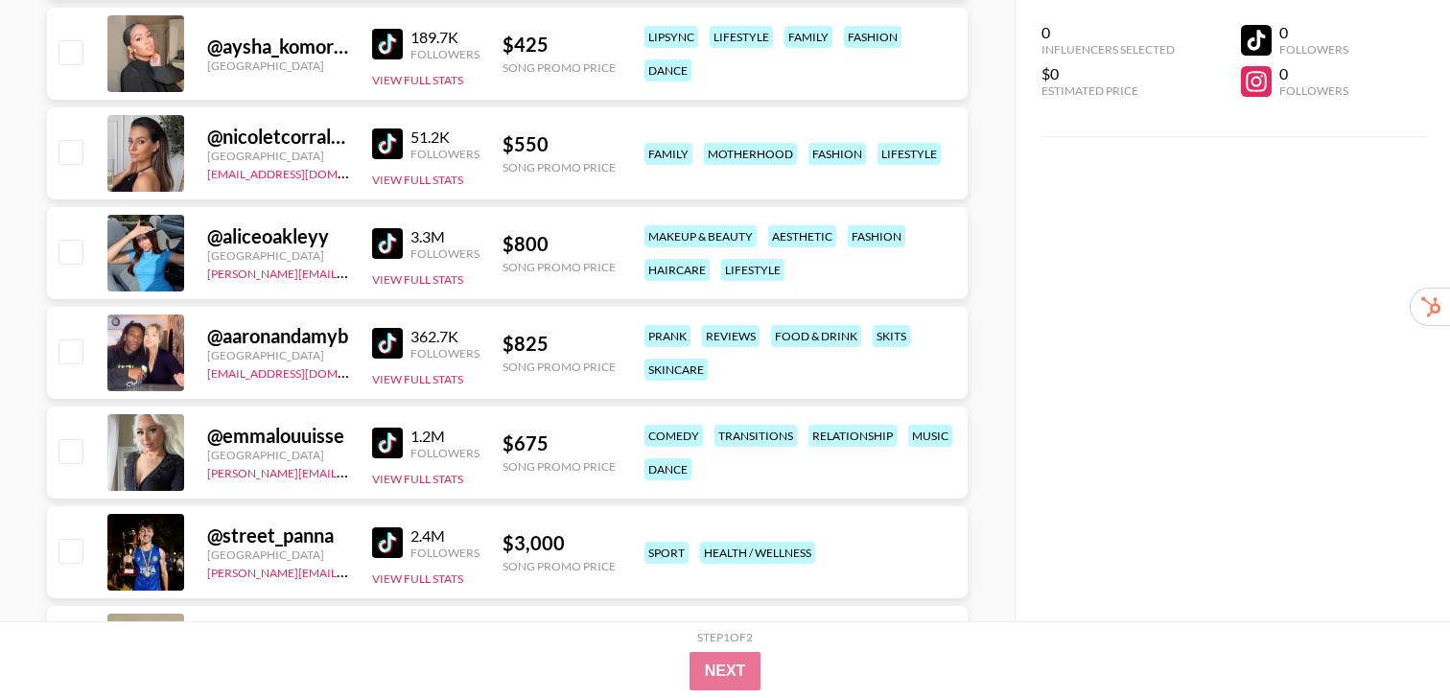
click at [385, 440] on img at bounding box center [387, 443] width 31 height 31
